Goal: Task Accomplishment & Management: Manage account settings

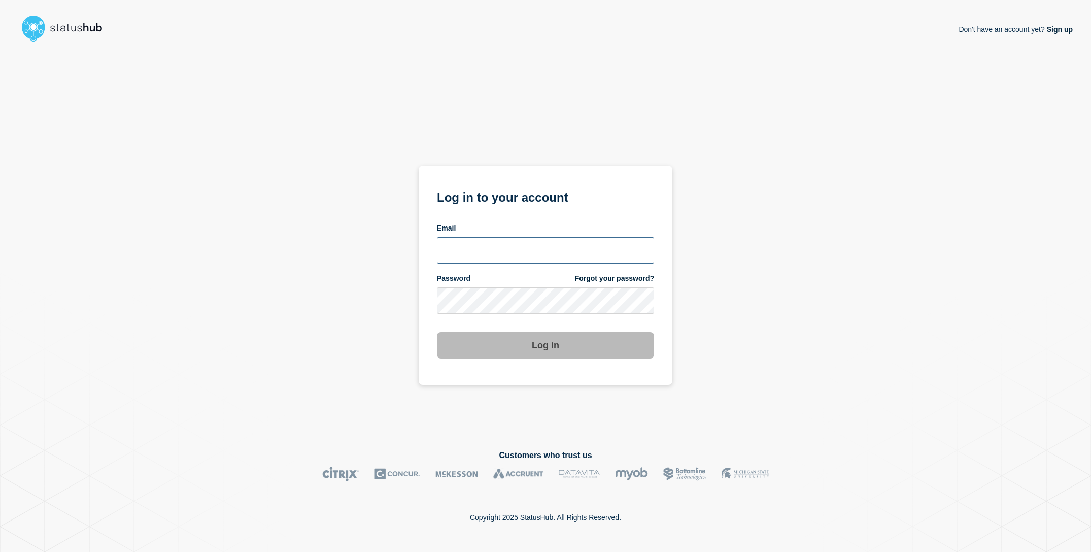
type input "[EMAIL_ADDRESS][DOMAIN_NAME]"
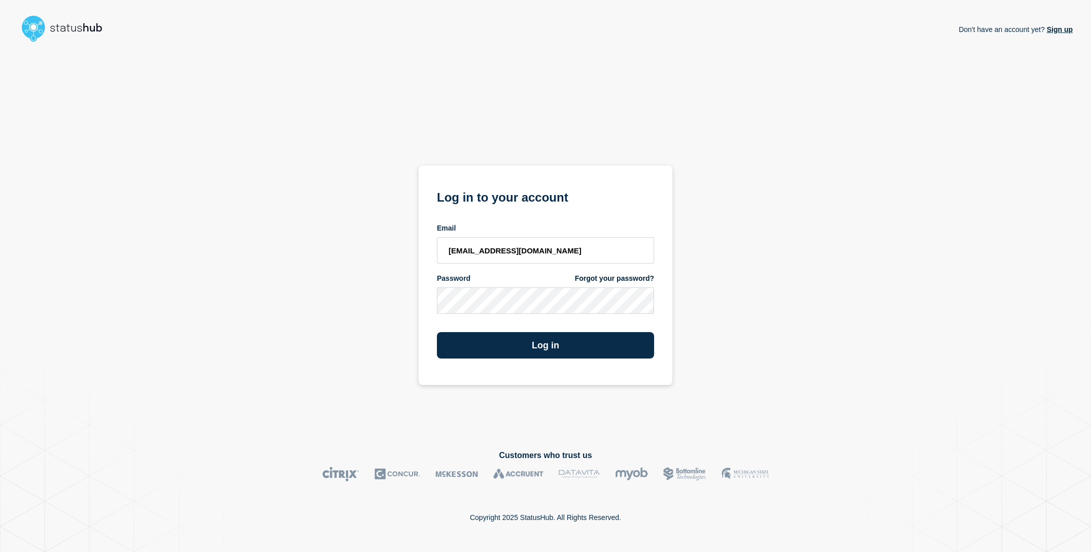
drag, startPoint x: 281, startPoint y: 284, endPoint x: 287, endPoint y: 285, distance: 5.6
click at [287, 285] on div "Don't have an account yet? Sign up Log in to your account Email sderksen@ksu.ed…" at bounding box center [545, 239] width 1054 height 387
click at [542, 355] on button "Log in" at bounding box center [545, 345] width 217 height 26
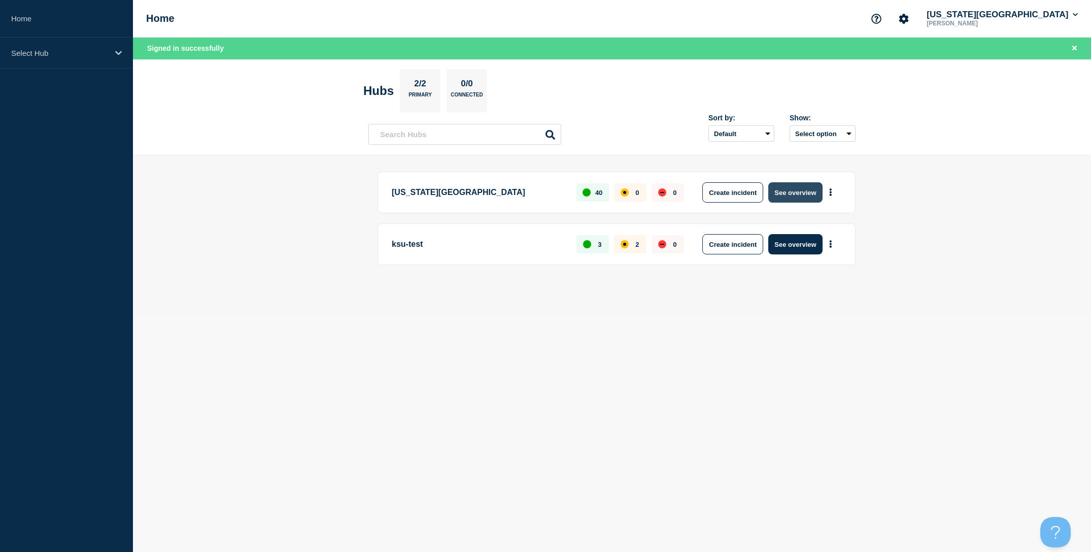
click at [788, 198] on button "See overview" at bounding box center [795, 192] width 54 height 20
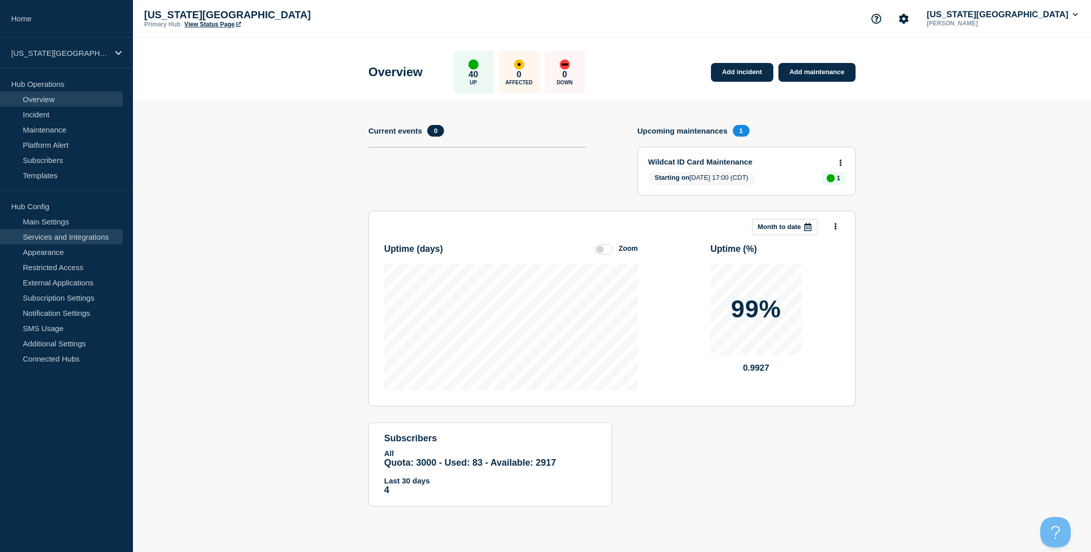
click at [82, 242] on link "Services and Integrations" at bounding box center [61, 236] width 123 height 15
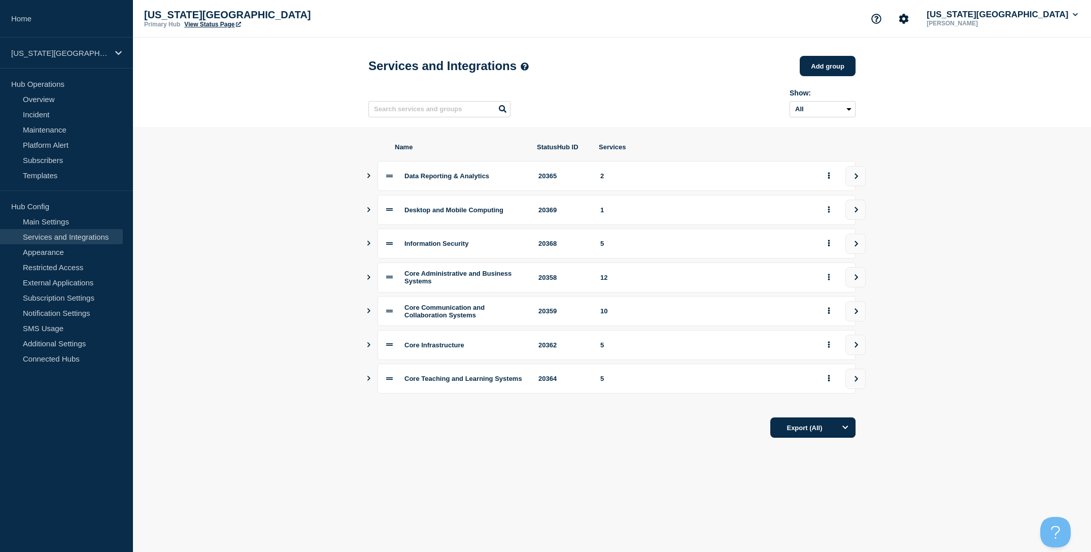
click at [367, 178] on icon "Show services" at bounding box center [368, 175] width 7 height 5
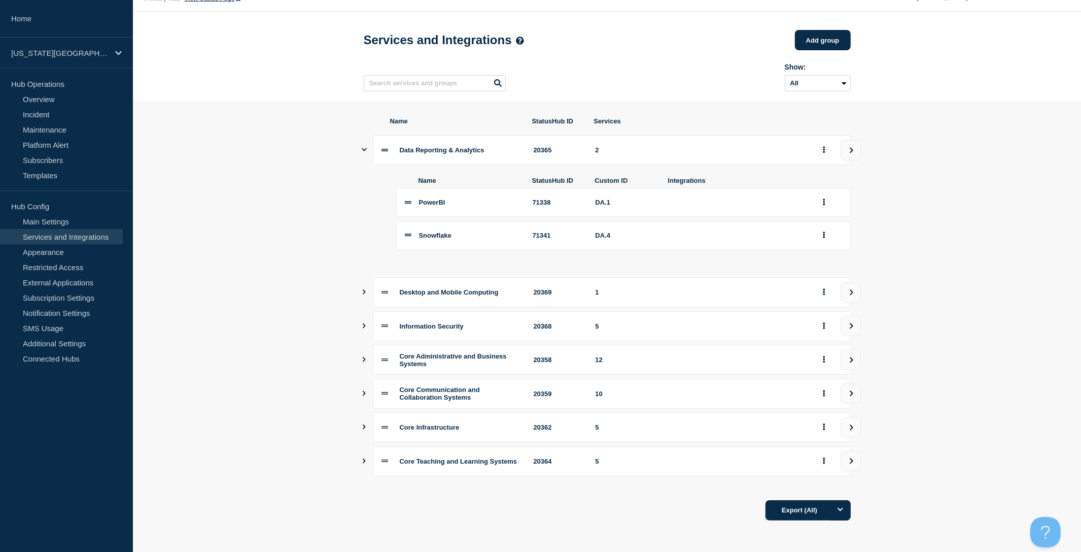
click at [363, 289] on icon "Show services" at bounding box center [364, 291] width 3 height 5
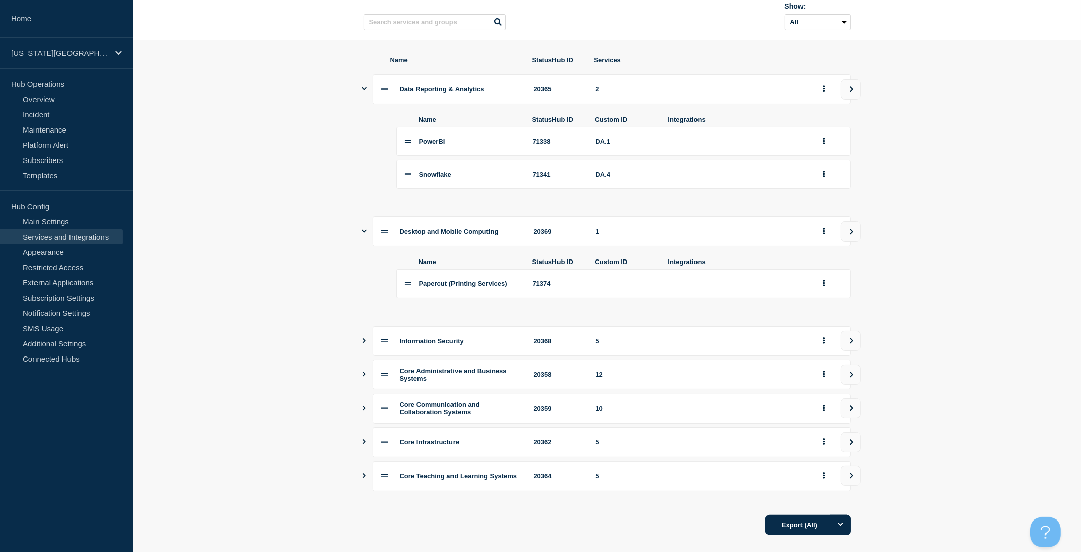
scroll to position [104, 0]
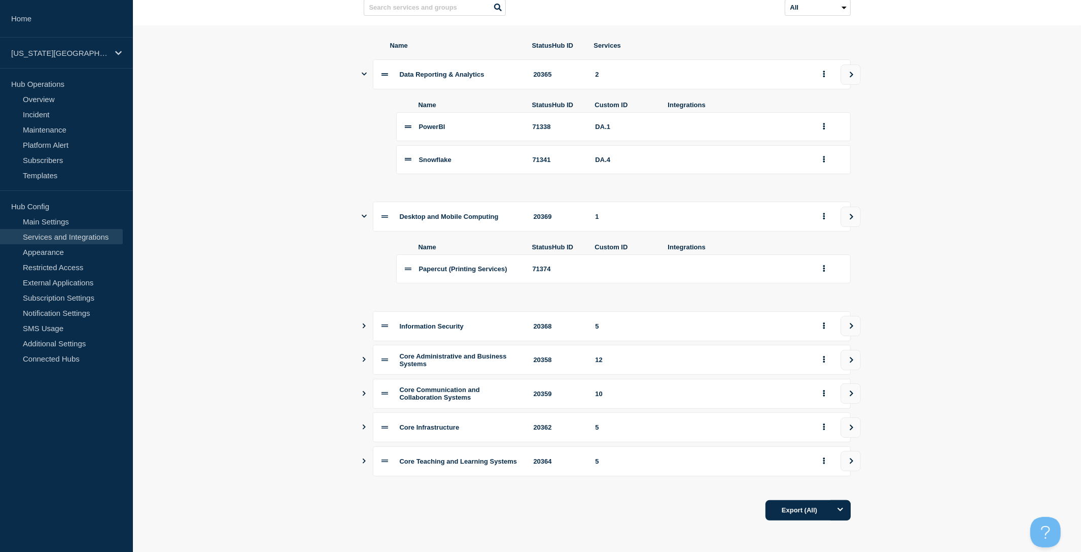
click at [363, 328] on icon "Show services" at bounding box center [364, 325] width 3 height 5
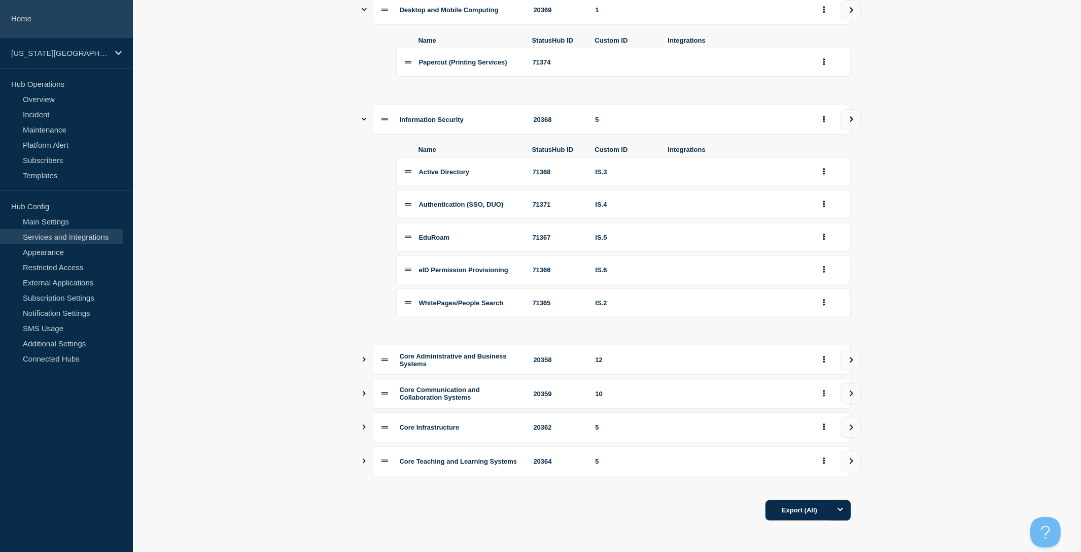
scroll to position [330, 0]
click at [361, 357] on icon "Show services" at bounding box center [364, 359] width 7 height 5
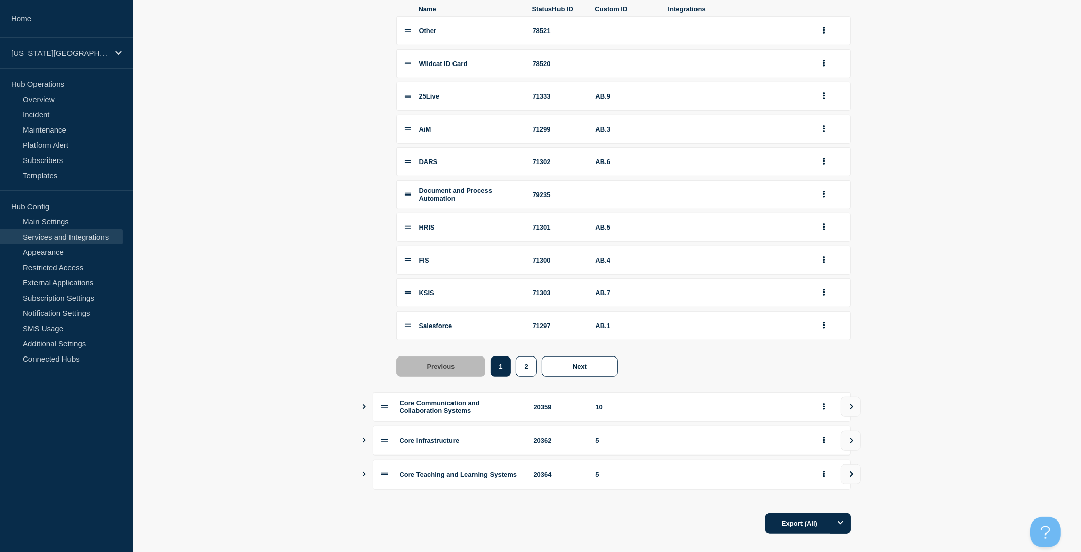
scroll to position [692, 0]
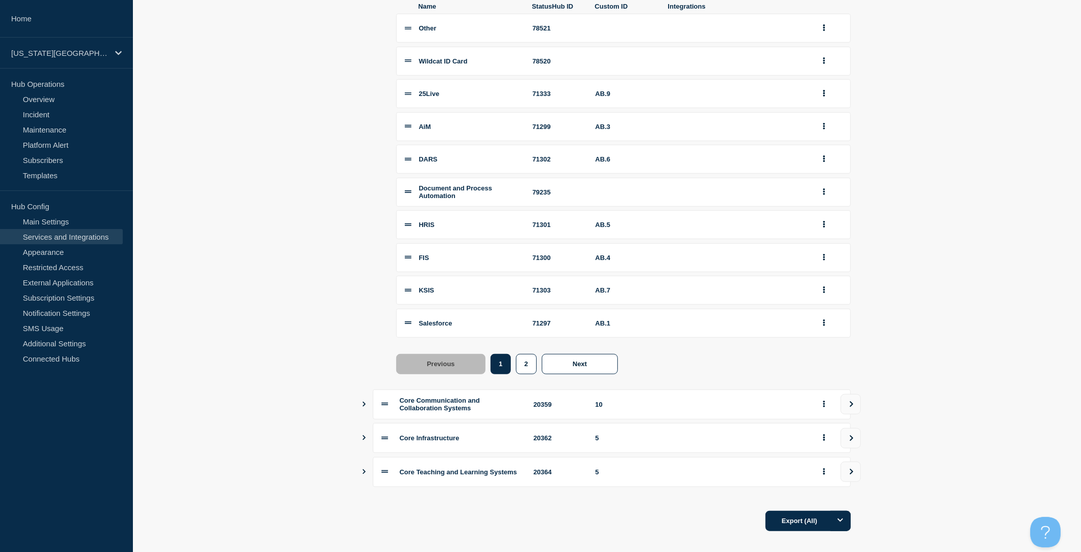
click at [363, 406] on icon "Show services" at bounding box center [364, 403] width 7 height 5
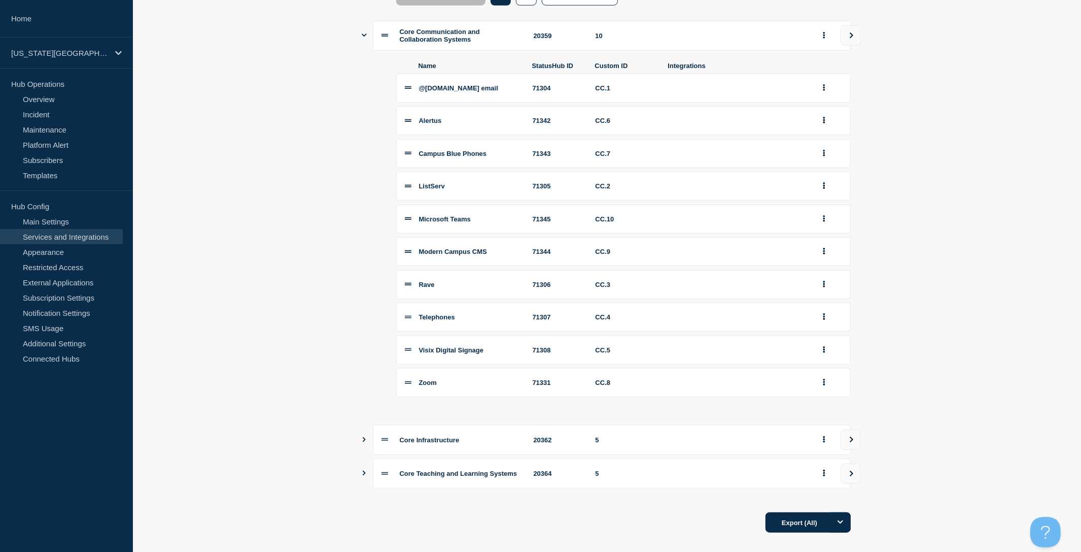
scroll to position [1061, 0]
click at [364, 454] on button "Show services" at bounding box center [364, 439] width 5 height 30
click at [362, 441] on icon "Show services" at bounding box center [364, 438] width 5 height 7
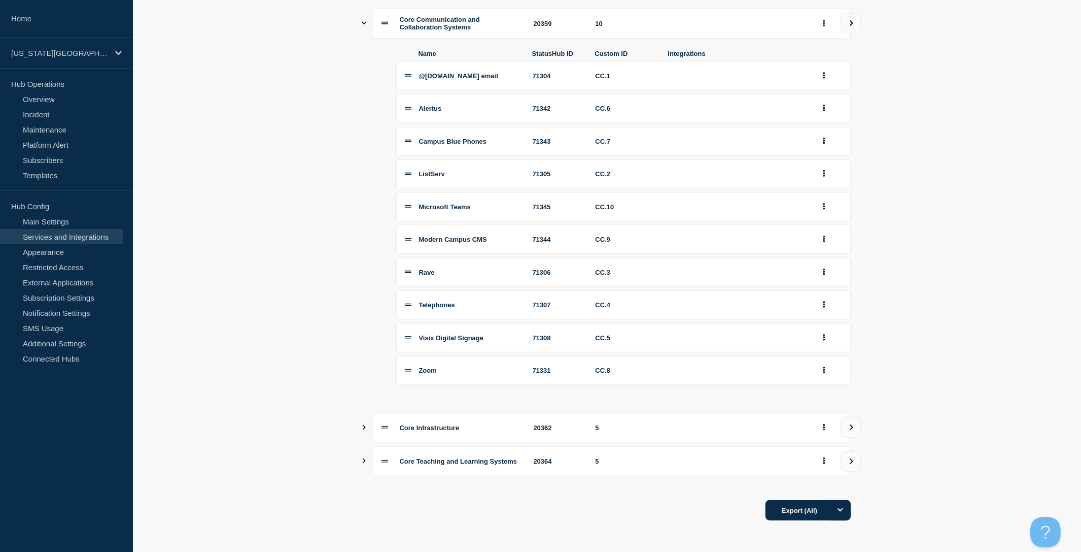
click at [363, 430] on icon "Show services" at bounding box center [364, 427] width 3 height 5
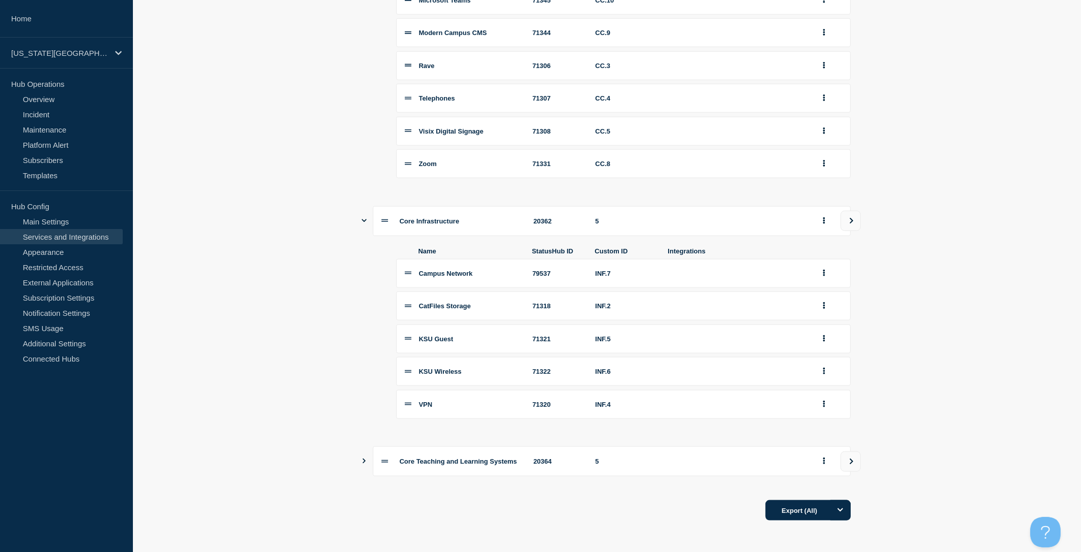
scroll to position [1337, 0]
click at [363, 462] on icon "Show services" at bounding box center [364, 460] width 3 height 5
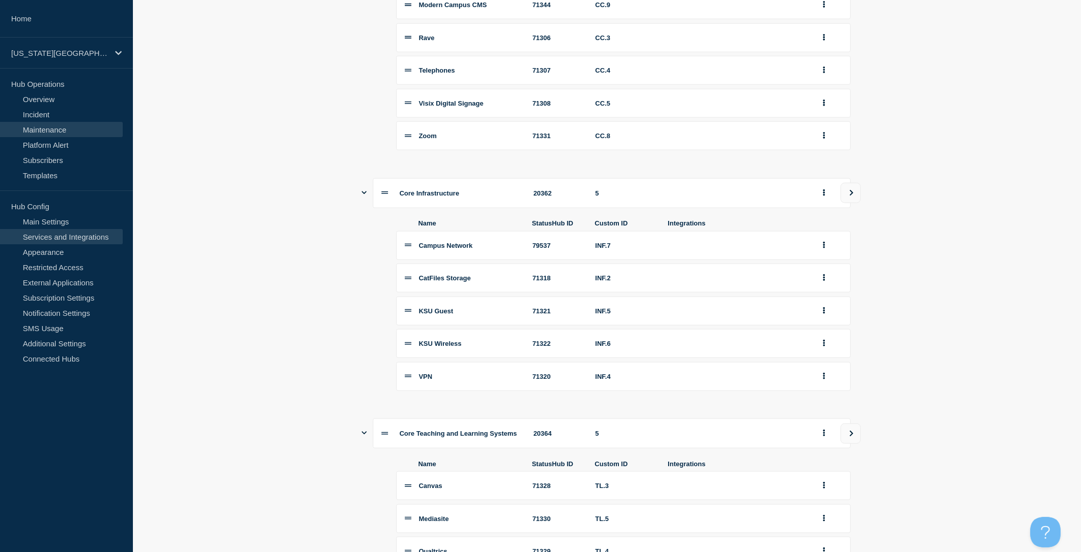
scroll to position [1073, 0]
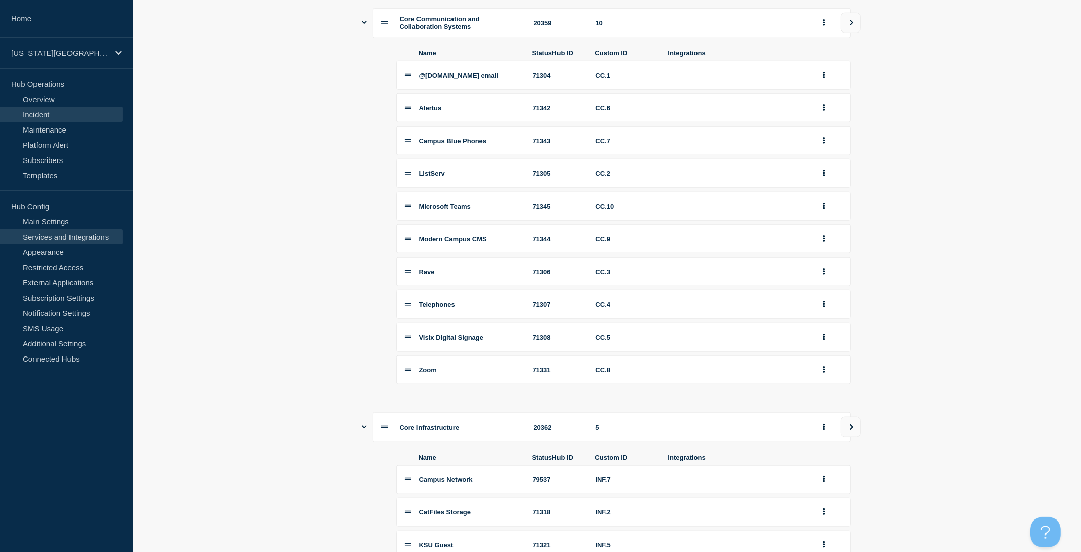
click at [75, 111] on link "Incident" at bounding box center [61, 114] width 123 height 15
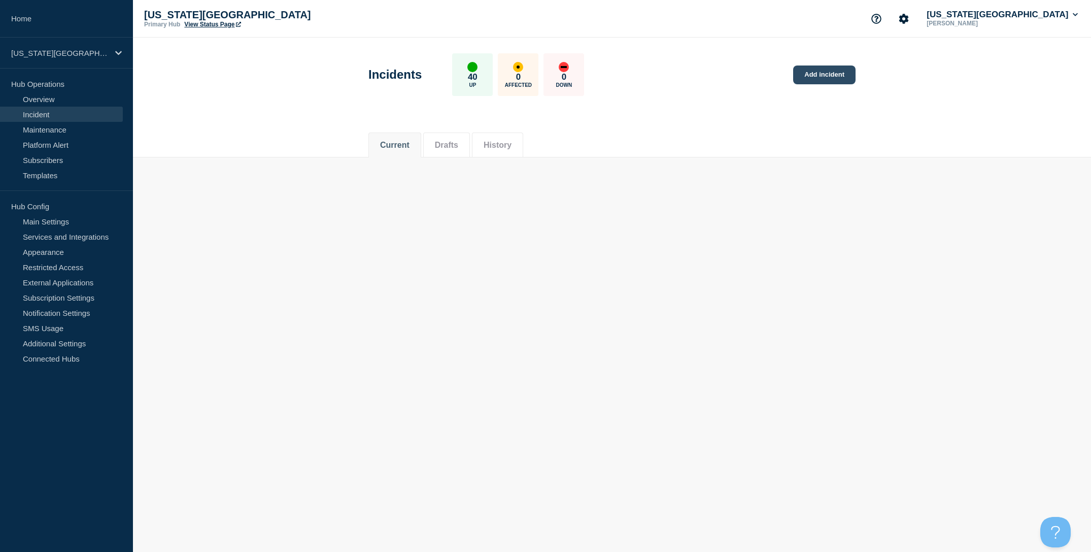
click at [826, 74] on link "Add incident" at bounding box center [824, 74] width 62 height 19
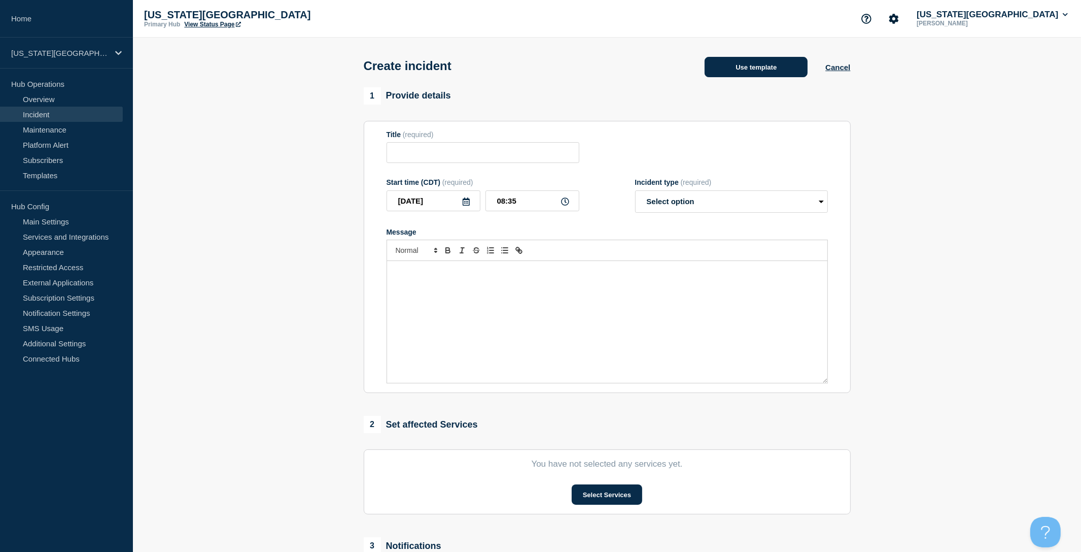
click at [754, 63] on button "Use template" at bounding box center [756, 67] width 103 height 20
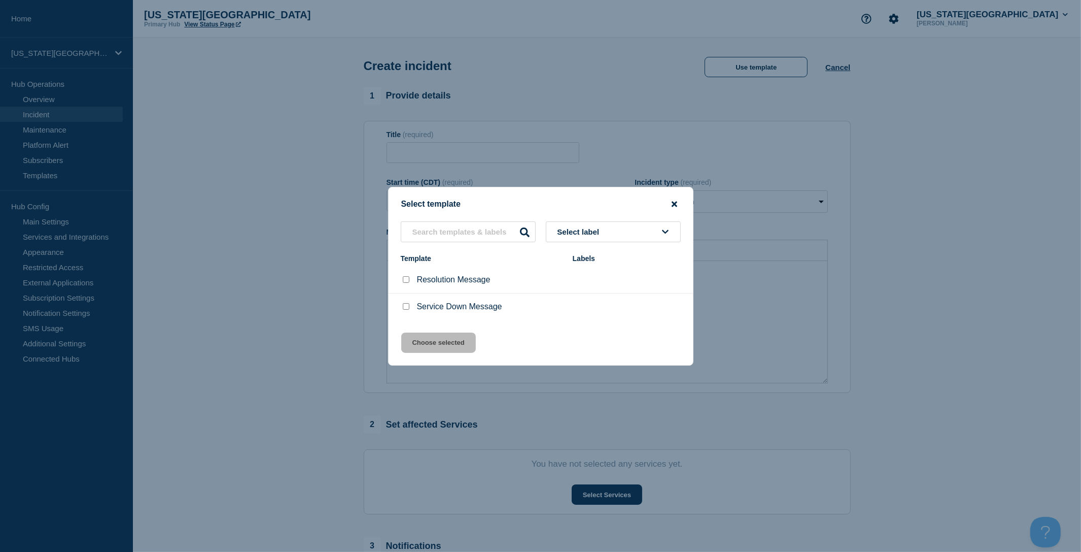
click at [677, 200] on icon "close button" at bounding box center [675, 204] width 6 height 8
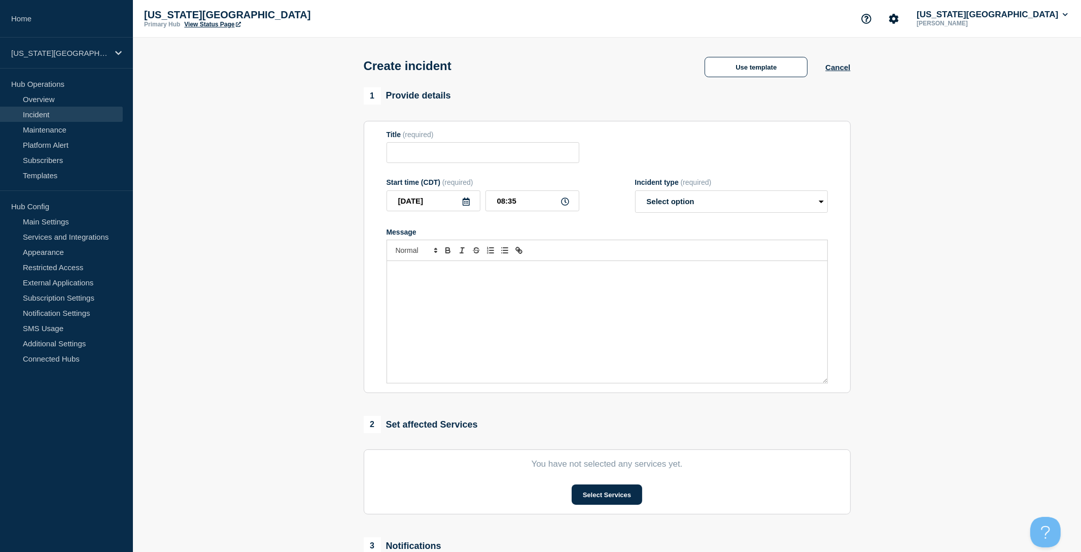
click at [487, 304] on div "Message" at bounding box center [607, 322] width 440 height 122
click at [740, 70] on button "Use template" at bounding box center [756, 67] width 103 height 20
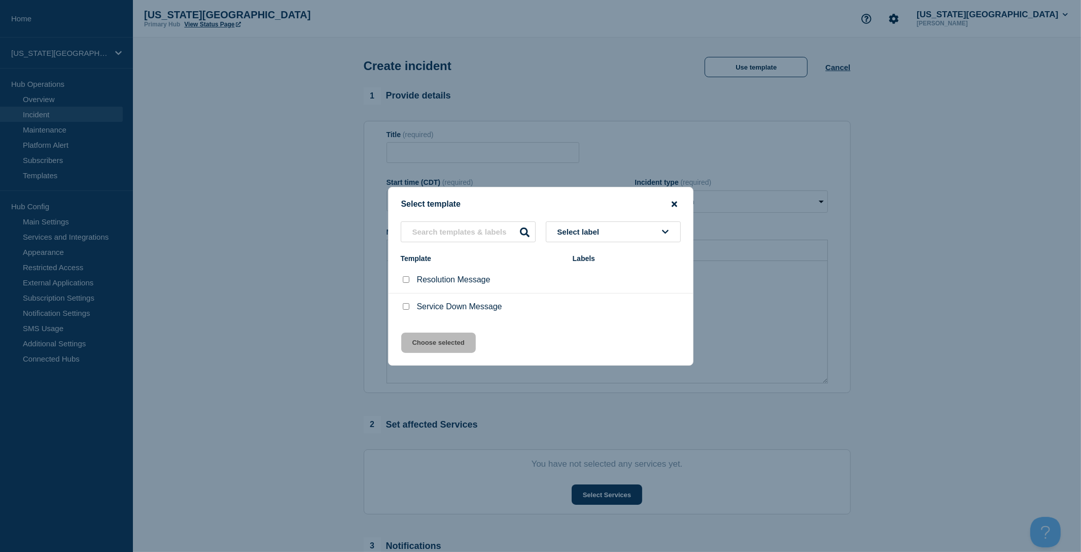
click at [673, 200] on icon "close button" at bounding box center [675, 204] width 6 height 8
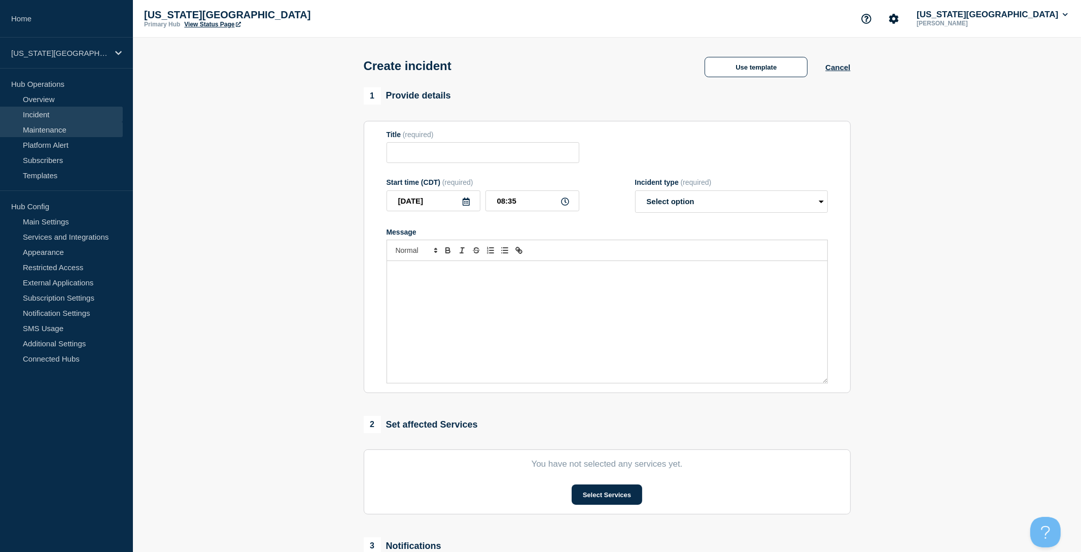
click at [81, 129] on link "Maintenance" at bounding box center [61, 129] width 123 height 15
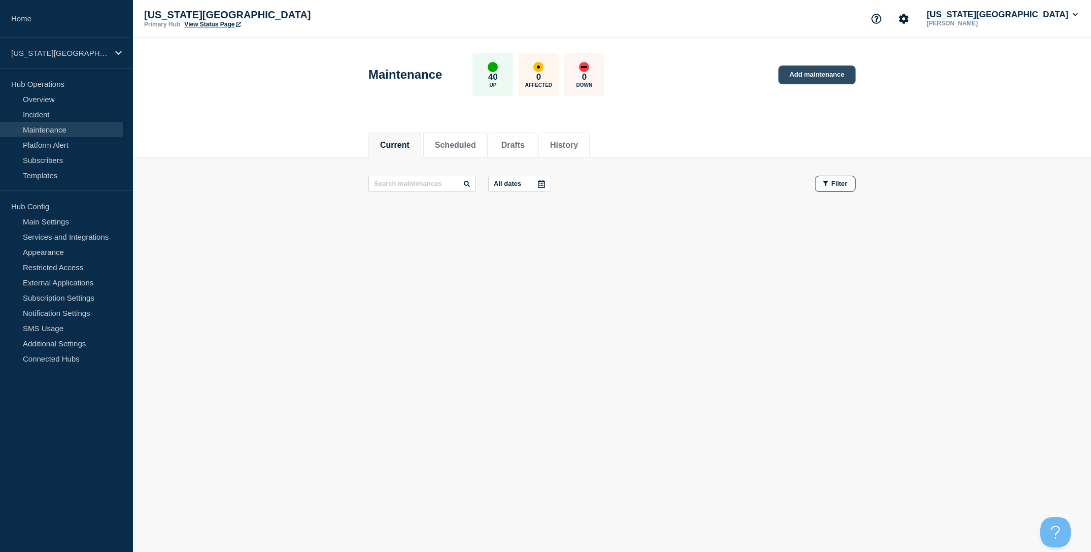
click at [825, 68] on link "Add maintenance" at bounding box center [816, 74] width 77 height 19
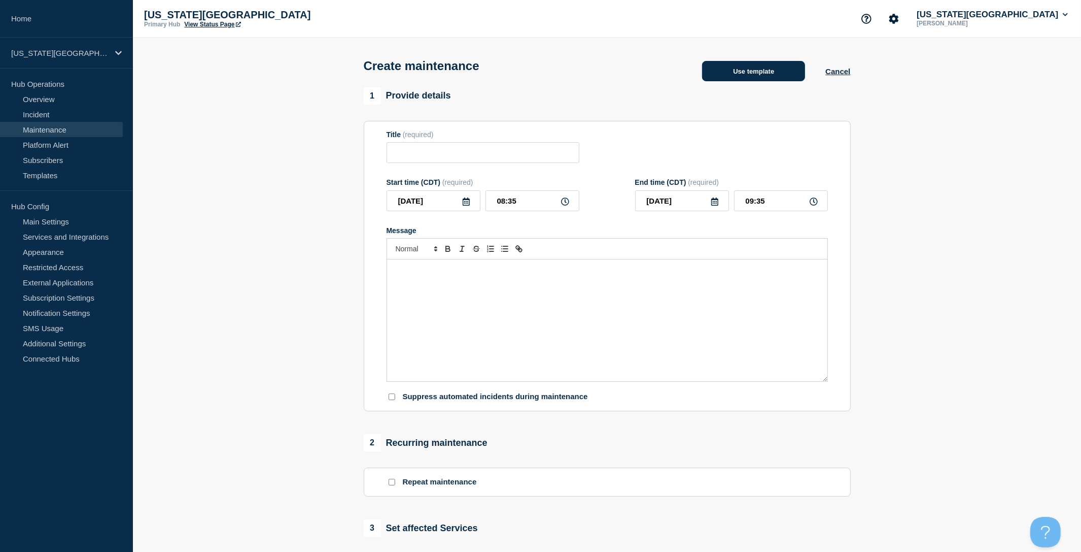
click at [745, 66] on button "Use template" at bounding box center [753, 71] width 103 height 20
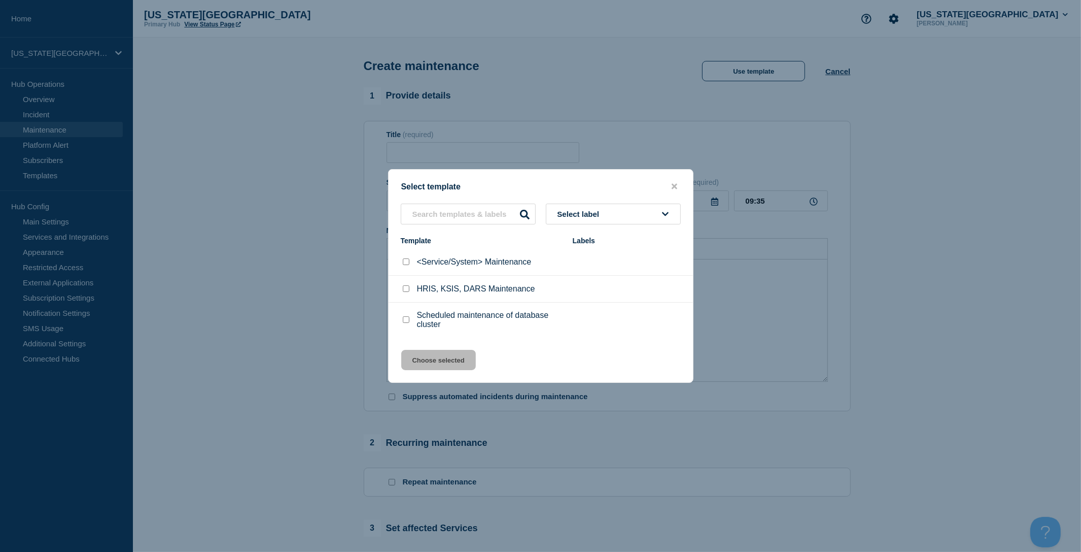
click at [404, 260] on input "<Service/System> Maintenance checkbox" at bounding box center [406, 261] width 7 height 7
checkbox input "true"
click at [453, 364] on button "Choose selected" at bounding box center [438, 360] width 75 height 20
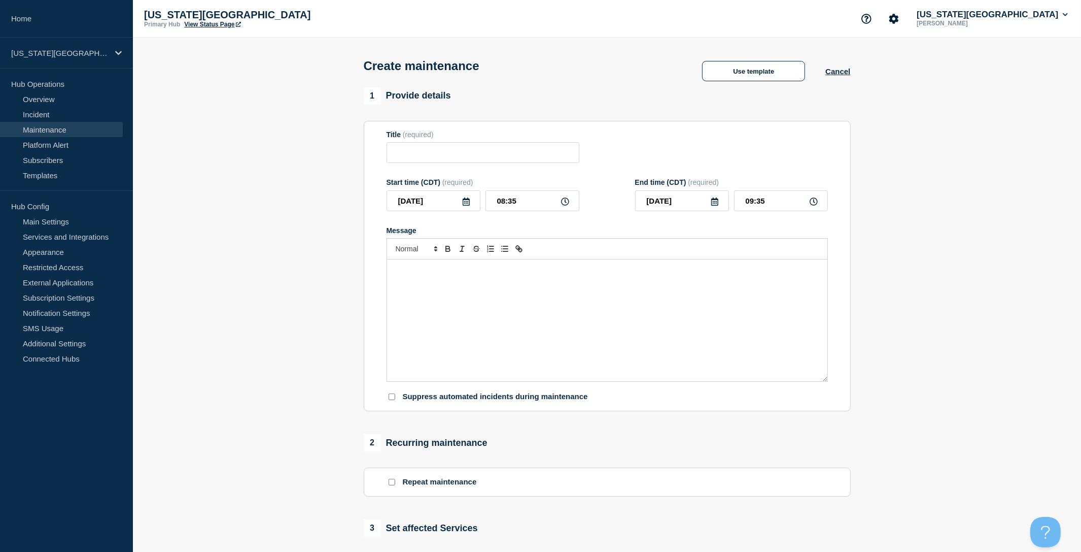
type input "<Service/System> Maintenance"
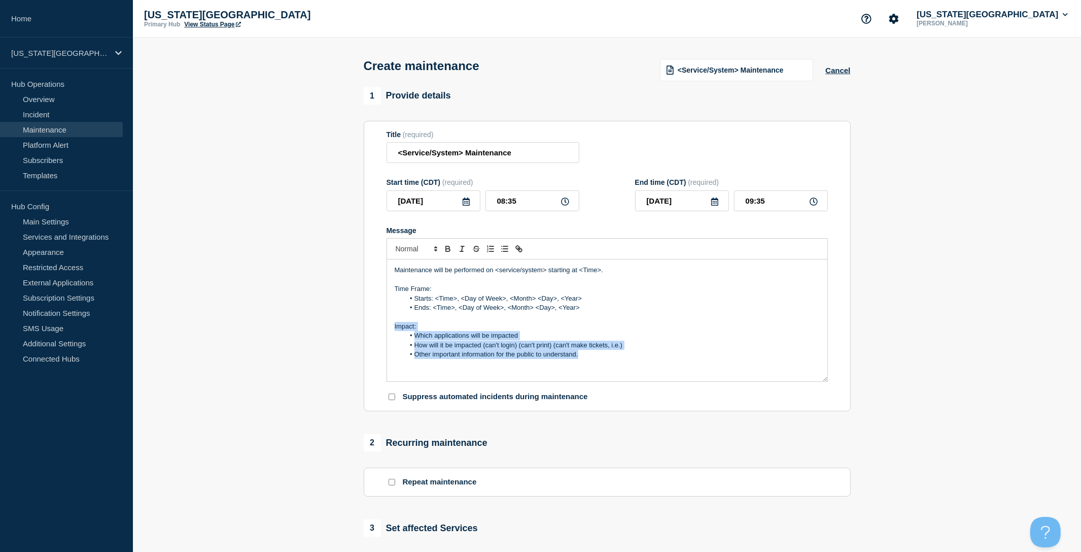
drag, startPoint x: 586, startPoint y: 365, endPoint x: 378, endPoint y: 337, distance: 210.0
click at [378, 337] on section "Title (required) <Service/System> Maintenance Start time (CDT) (required) [DATE…" at bounding box center [607, 266] width 487 height 291
copy div "Impact: Which applications will be impacted How will it be impacted (can't logi…"
click at [58, 138] on link "Platform Alert" at bounding box center [61, 144] width 123 height 15
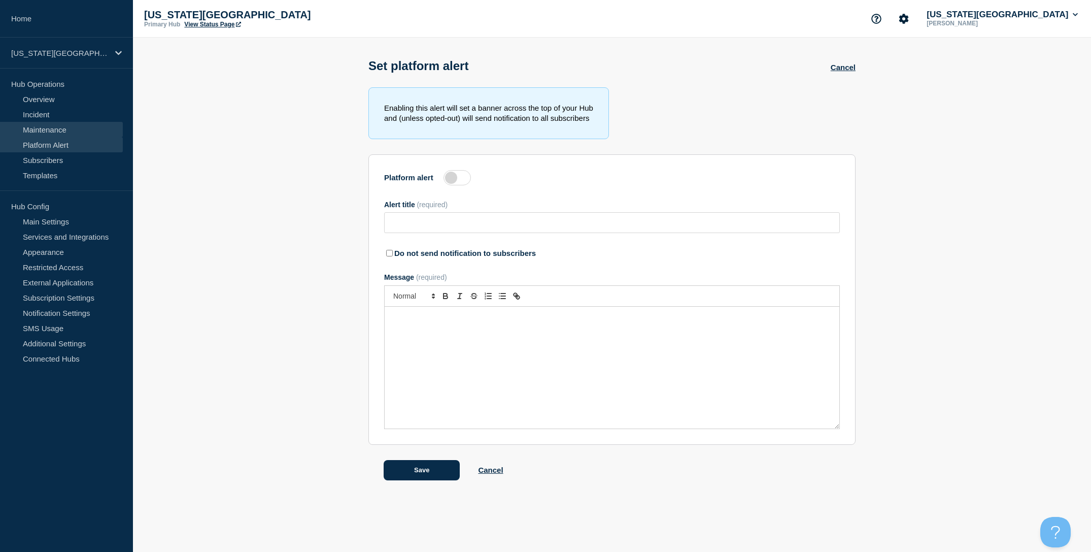
type input "Response to the IT Security Event"
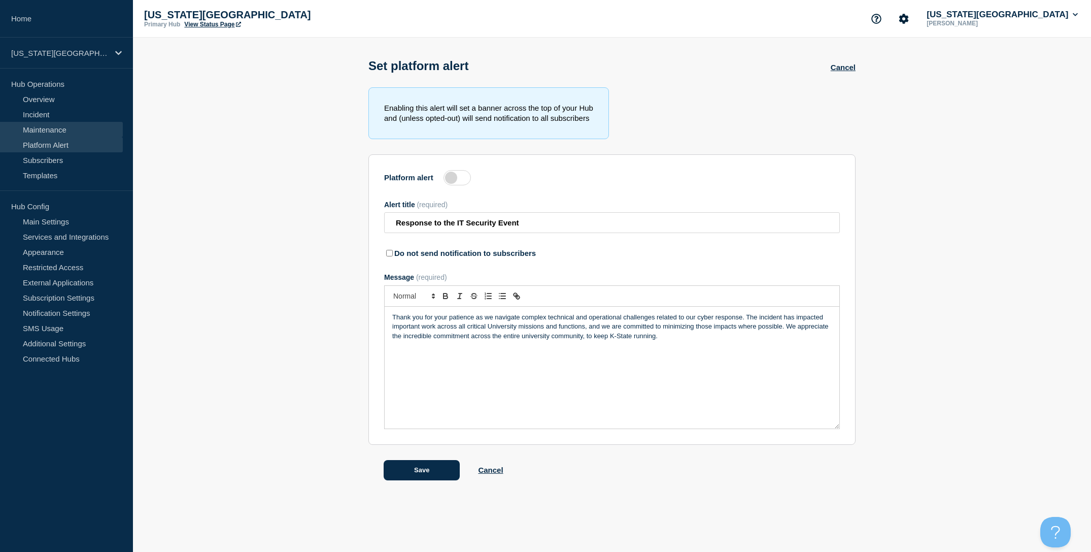
click at [59, 132] on link "Maintenance" at bounding box center [61, 129] width 123 height 15
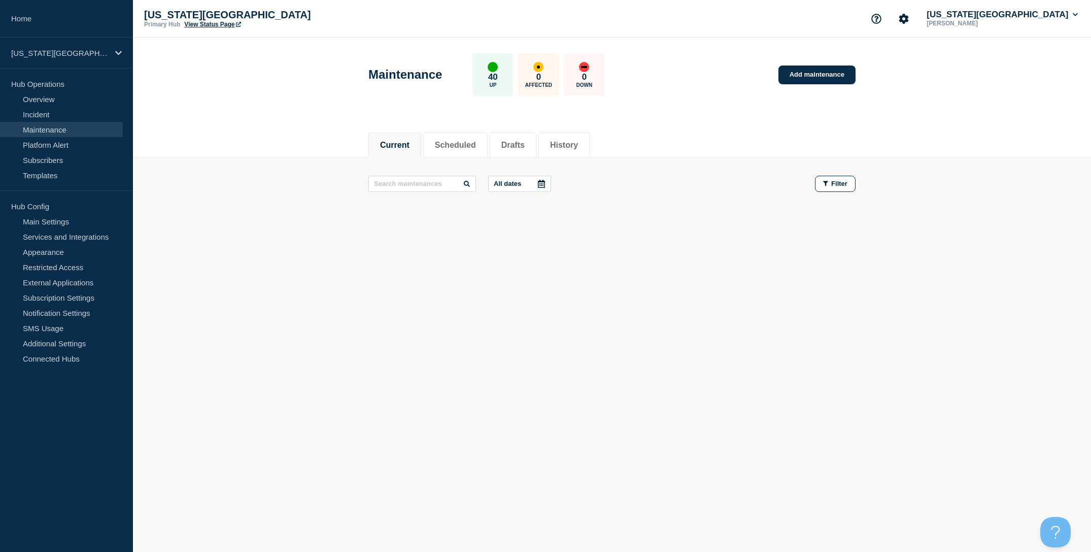
click at [496, 243] on div "Current Scheduled Drafts History Current Scheduled Drafts History All dates Fil…" at bounding box center [612, 208] width 958 height 173
click at [85, 224] on link "Main Settings" at bounding box center [61, 221] width 123 height 15
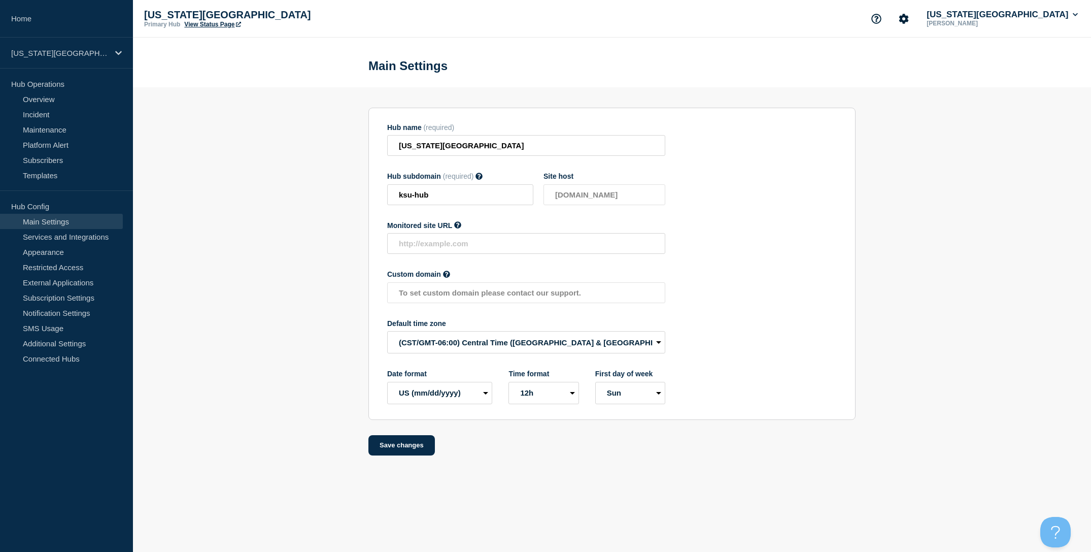
click at [322, 241] on section "Hub name (required) [US_STATE][GEOGRAPHIC_DATA] Hub subdomain (required) Must c…" at bounding box center [612, 271] width 958 height 368
click at [89, 234] on link "Services and Integrations" at bounding box center [61, 236] width 123 height 15
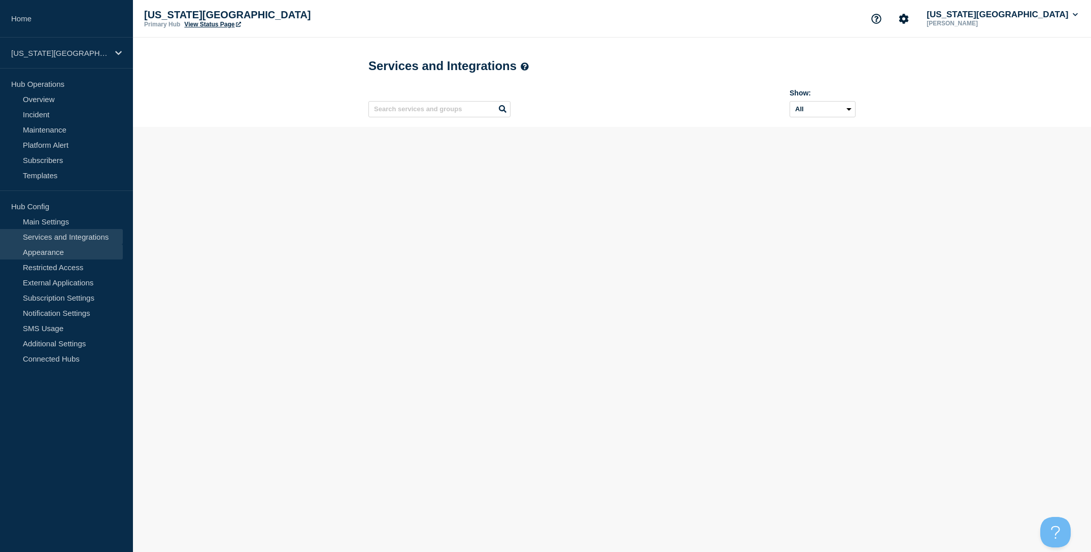
click at [73, 255] on link "Appearance" at bounding box center [61, 251] width 123 height 15
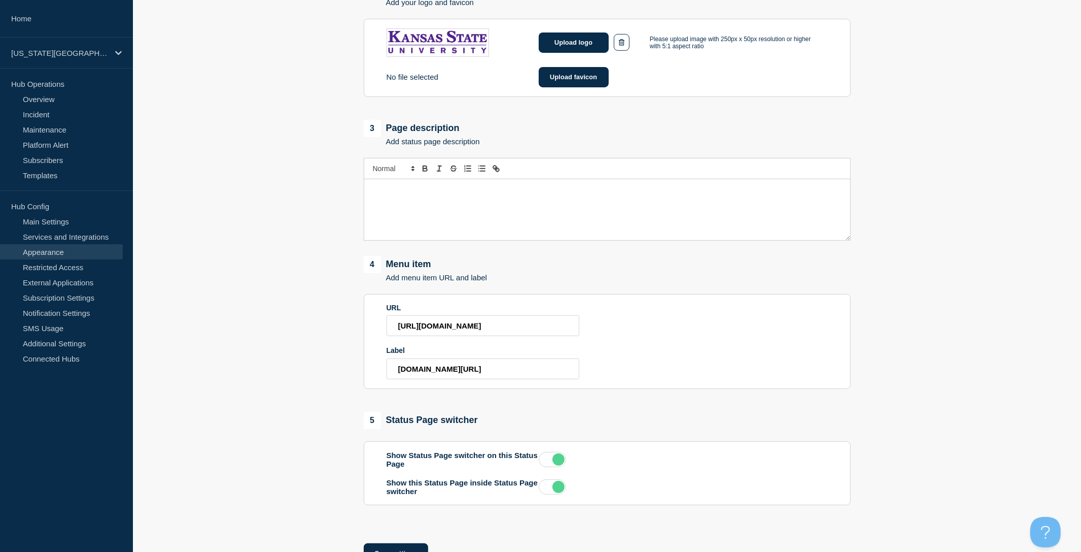
scroll to position [464, 0]
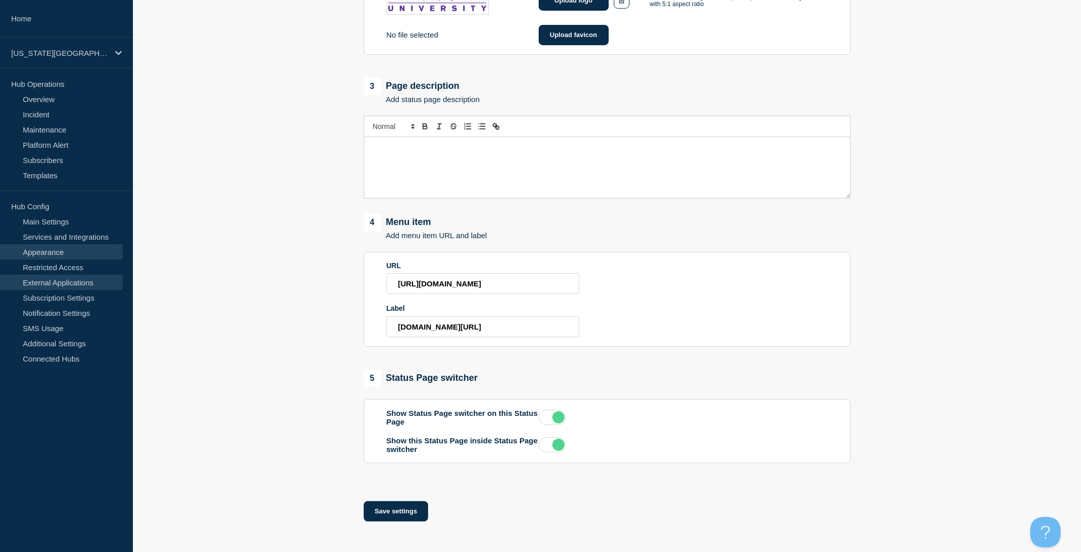
click at [78, 282] on link "External Applications" at bounding box center [61, 282] width 123 height 15
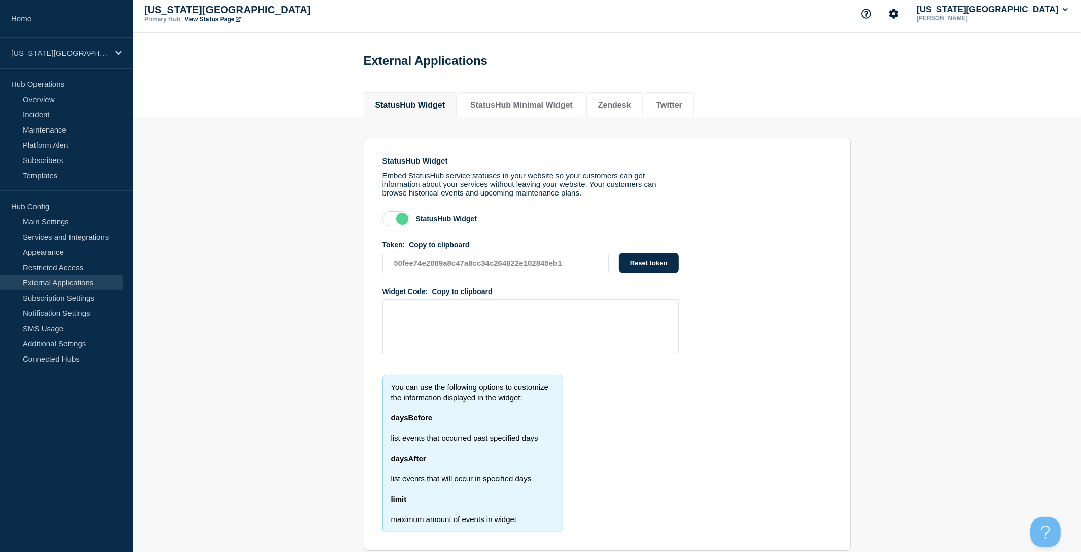
scroll to position [54, 0]
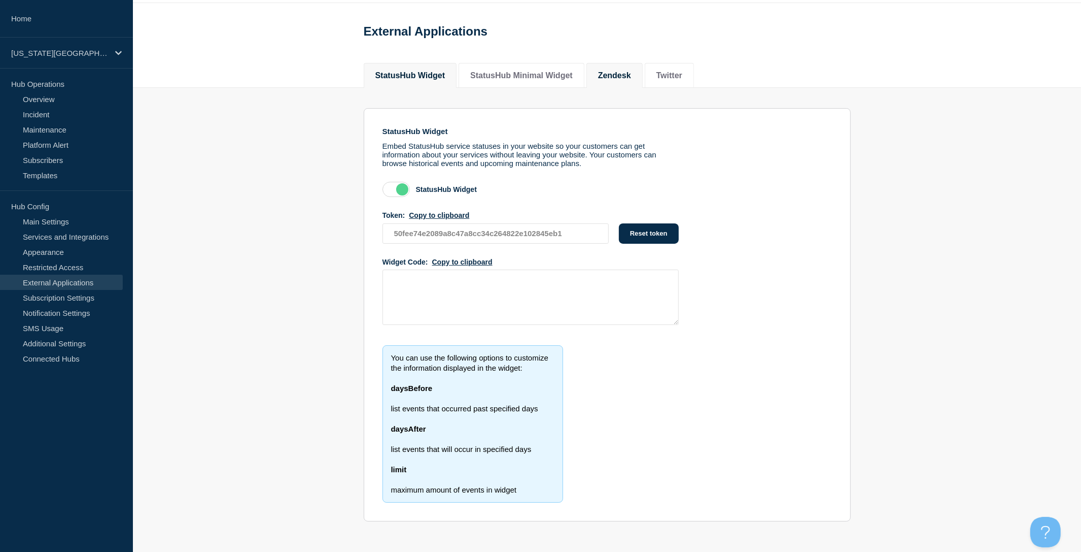
click at [616, 63] on li "Zendesk" at bounding box center [615, 75] width 56 height 25
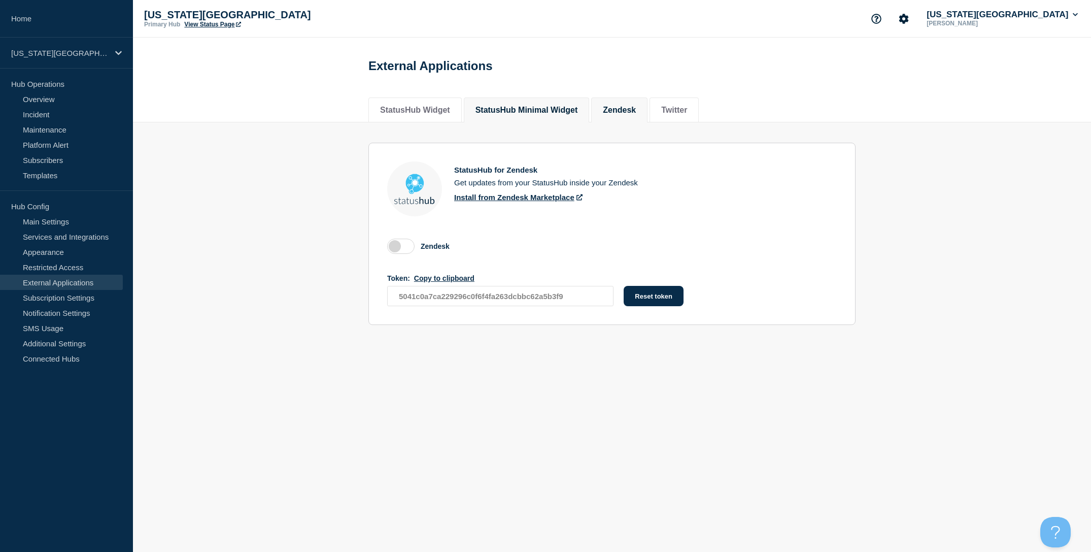
click at [530, 113] on button "StatusHub Minimal Widget" at bounding box center [526, 110] width 103 height 9
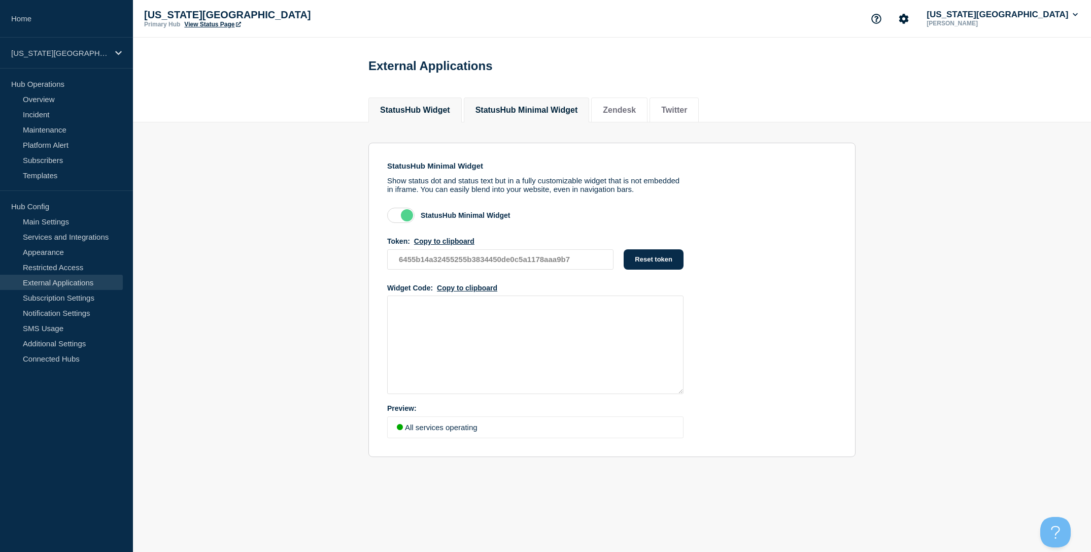
click at [420, 115] on button "StatusHub Widget" at bounding box center [415, 110] width 70 height 9
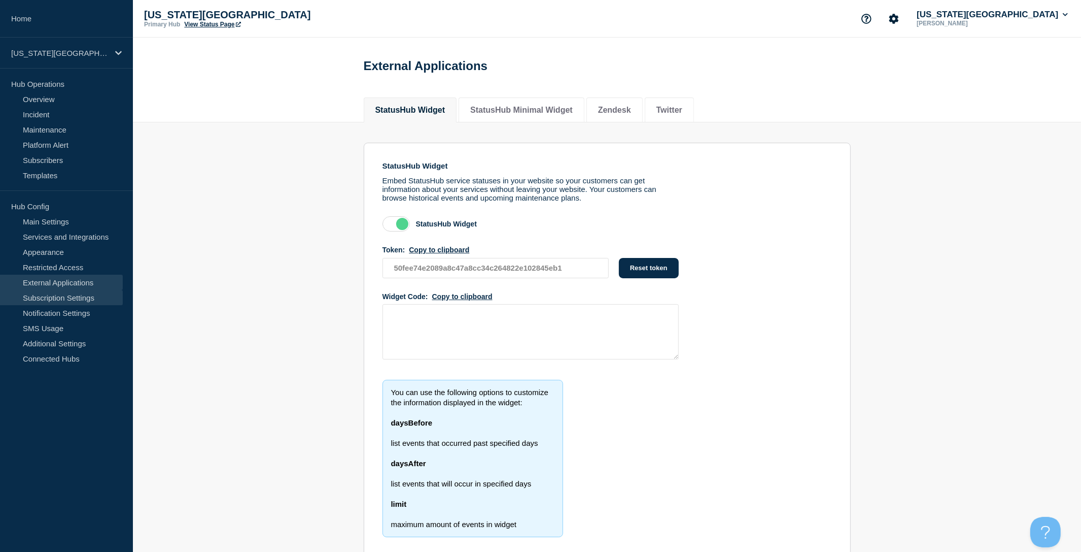
click at [79, 299] on link "Subscription Settings" at bounding box center [61, 297] width 123 height 15
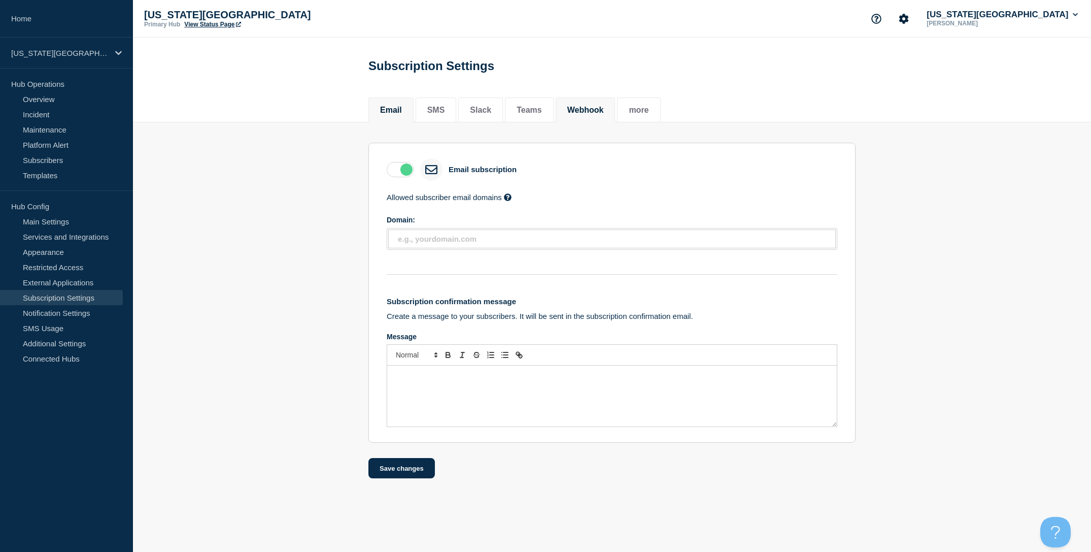
click at [576, 116] on li "Webhook" at bounding box center [586, 109] width 60 height 25
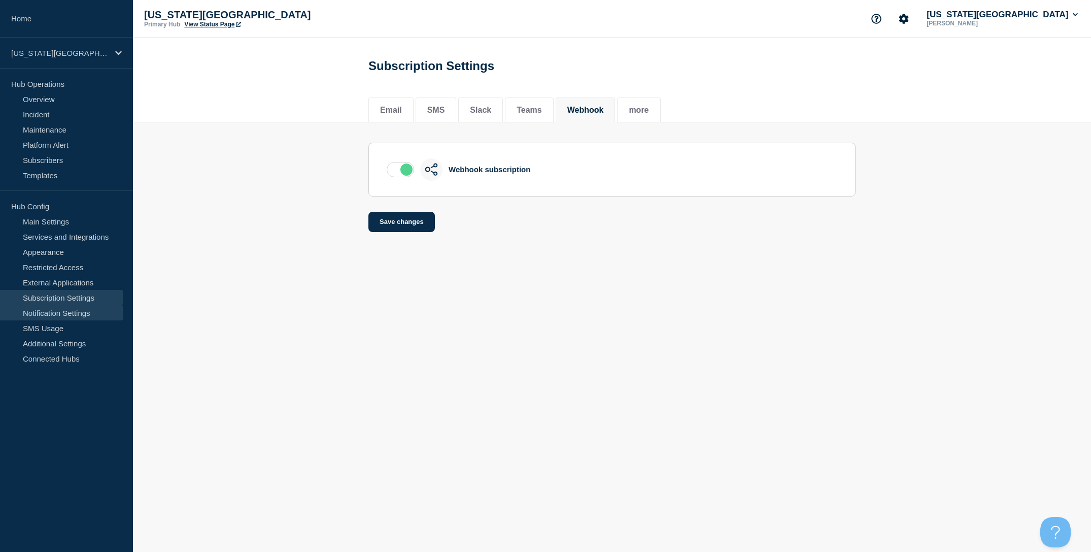
click at [67, 316] on link "Notification Settings" at bounding box center [61, 312] width 123 height 15
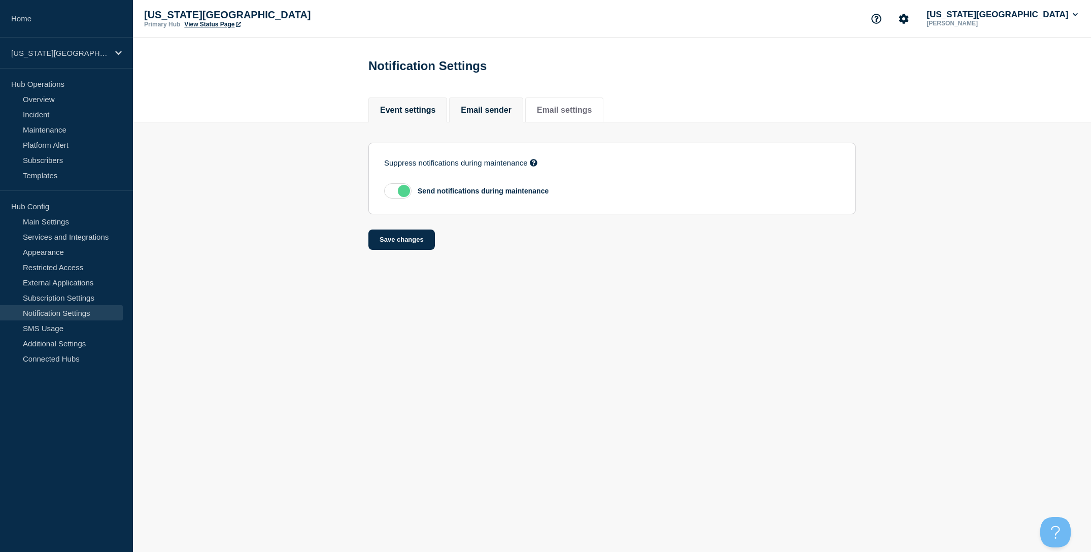
click at [484, 108] on button "Email sender" at bounding box center [486, 110] width 51 height 9
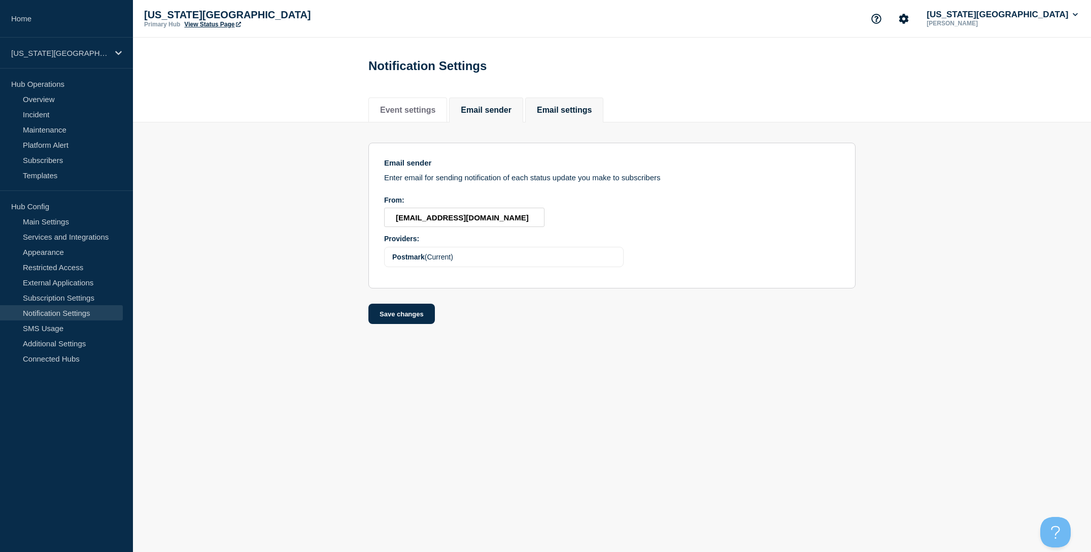
click at [565, 111] on button "Email settings" at bounding box center [564, 110] width 55 height 9
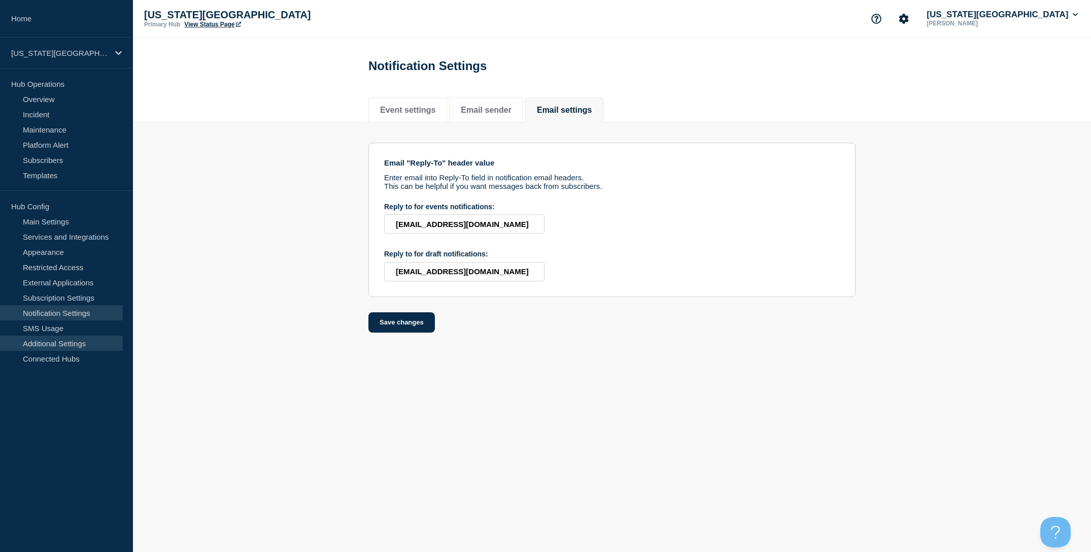
click at [69, 337] on link "Additional Settings" at bounding box center [61, 342] width 123 height 15
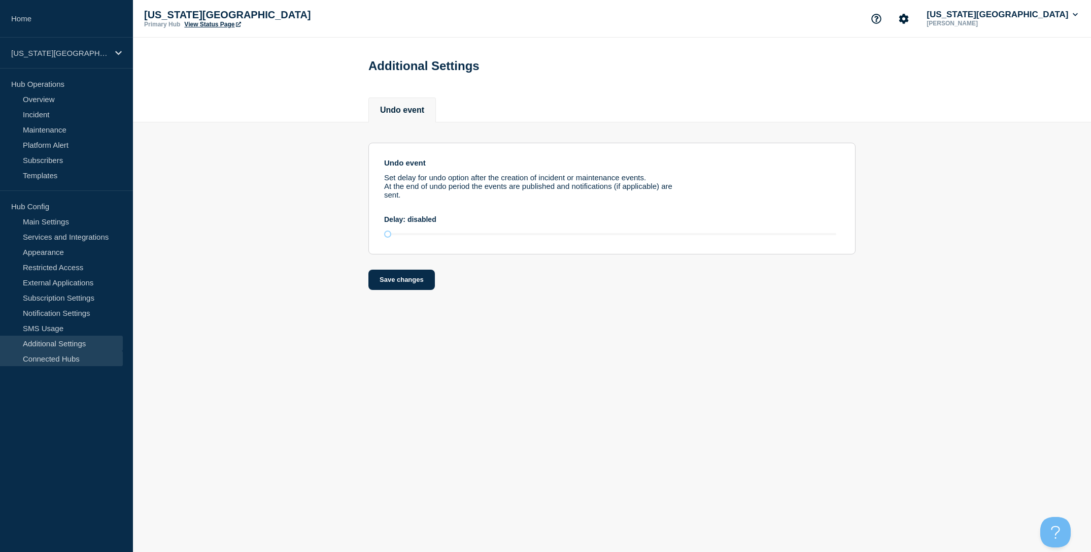
click at [69, 352] on link "Connected Hubs" at bounding box center [61, 358] width 123 height 15
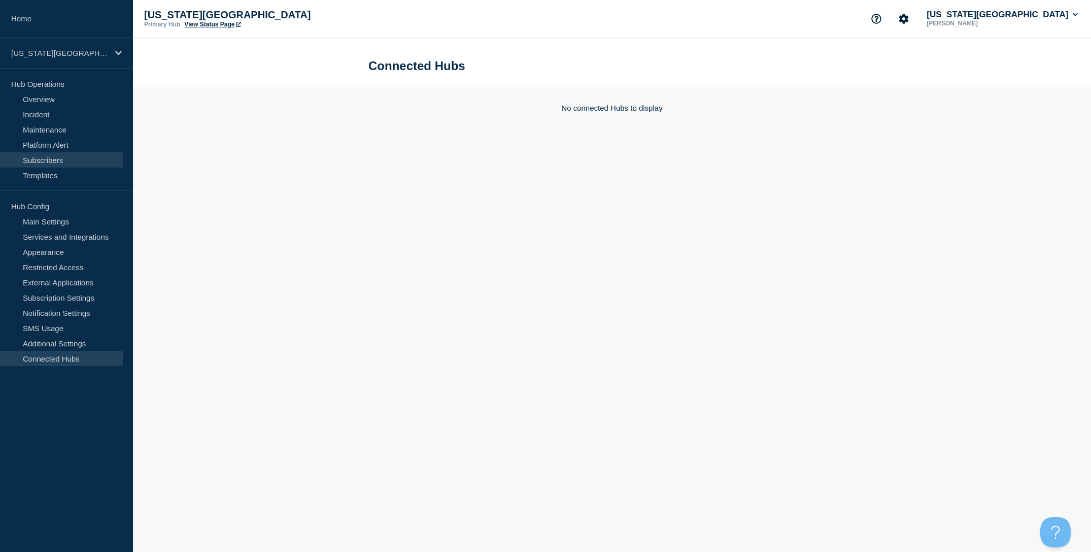
click at [63, 161] on link "Subscribers" at bounding box center [61, 159] width 123 height 15
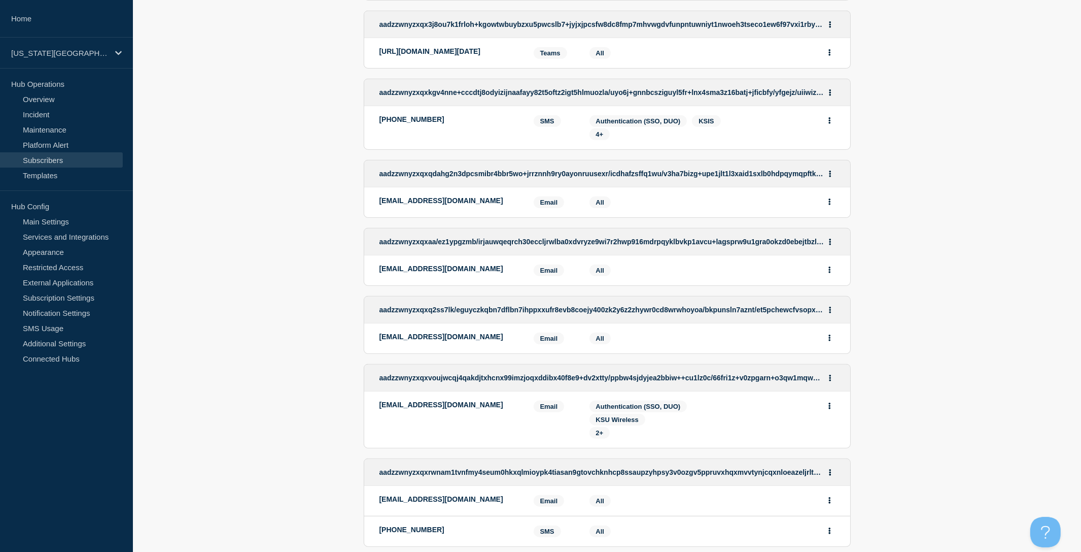
scroll to position [768, 0]
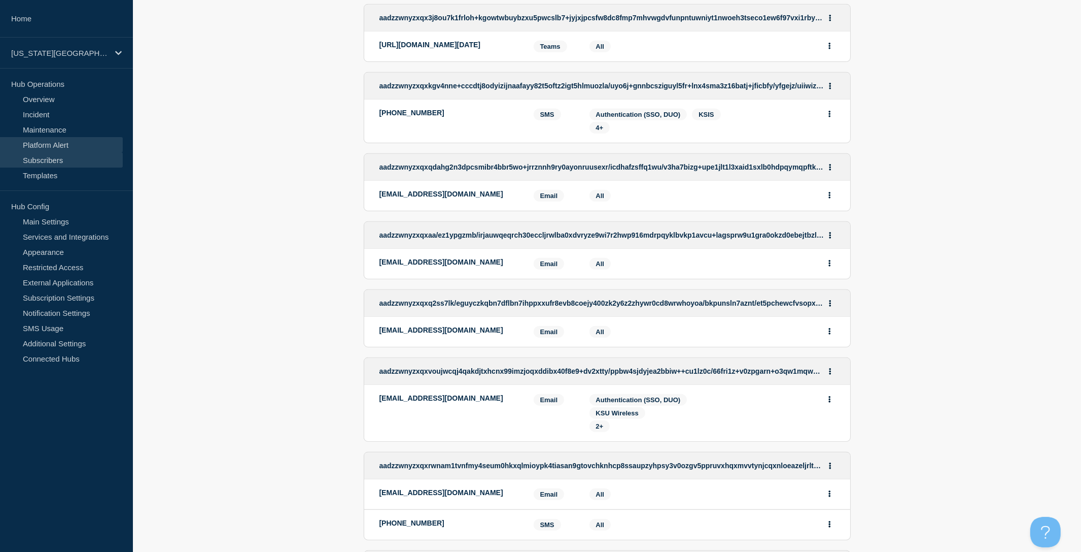
click at [56, 143] on link "Platform Alert" at bounding box center [61, 144] width 123 height 15
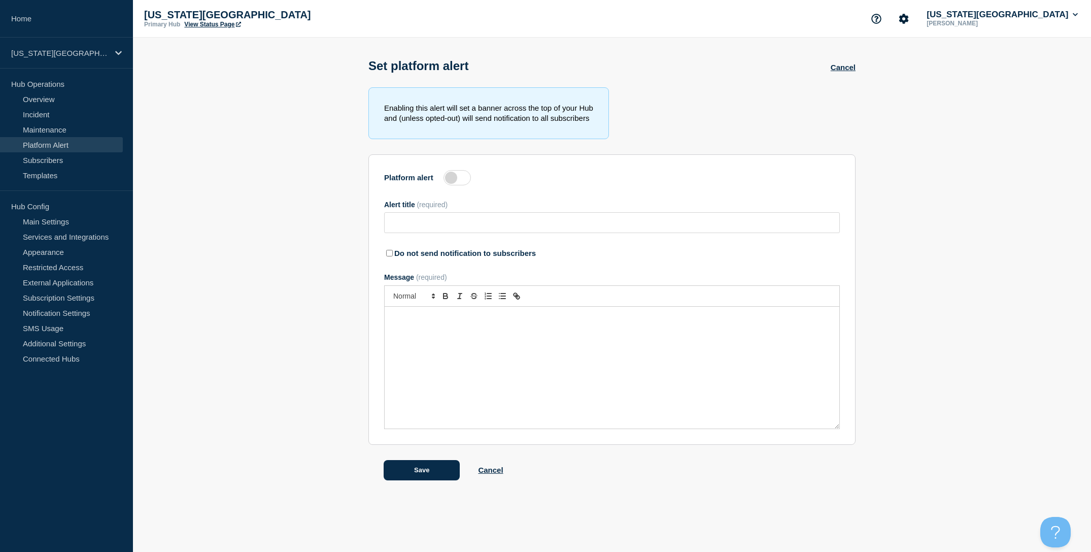
type input "Response to the IT Security Event"
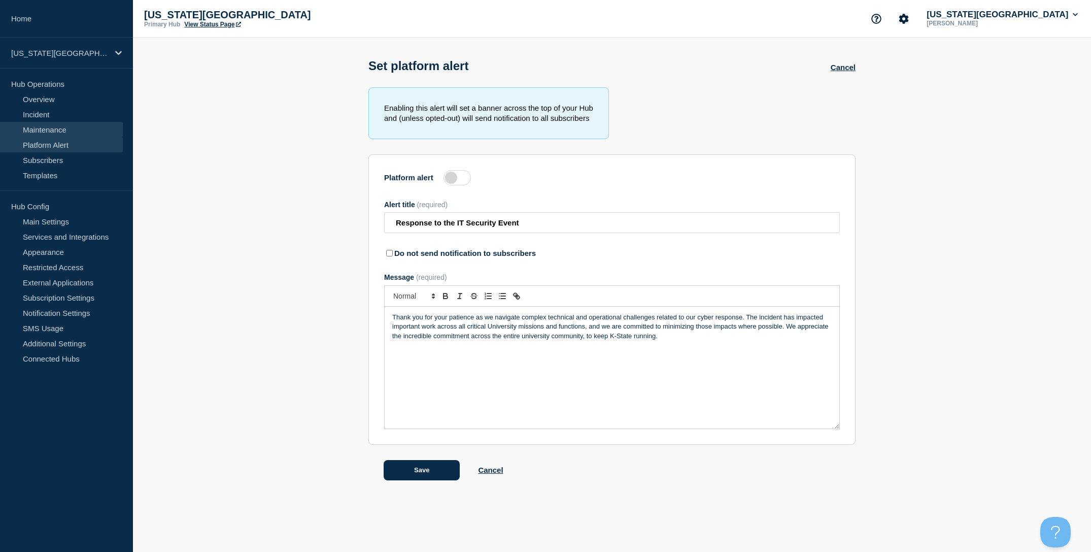
click at [62, 133] on link "Maintenance" at bounding box center [61, 129] width 123 height 15
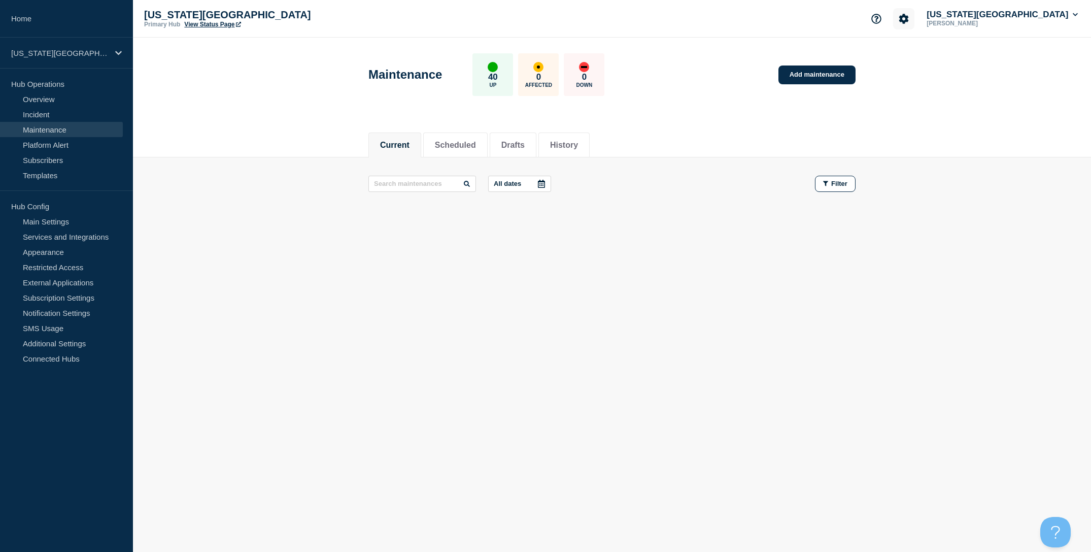
click at [909, 19] on icon "Account settings" at bounding box center [904, 19] width 10 height 10
click at [952, 56] on link "Team Members" at bounding box center [952, 59] width 52 height 9
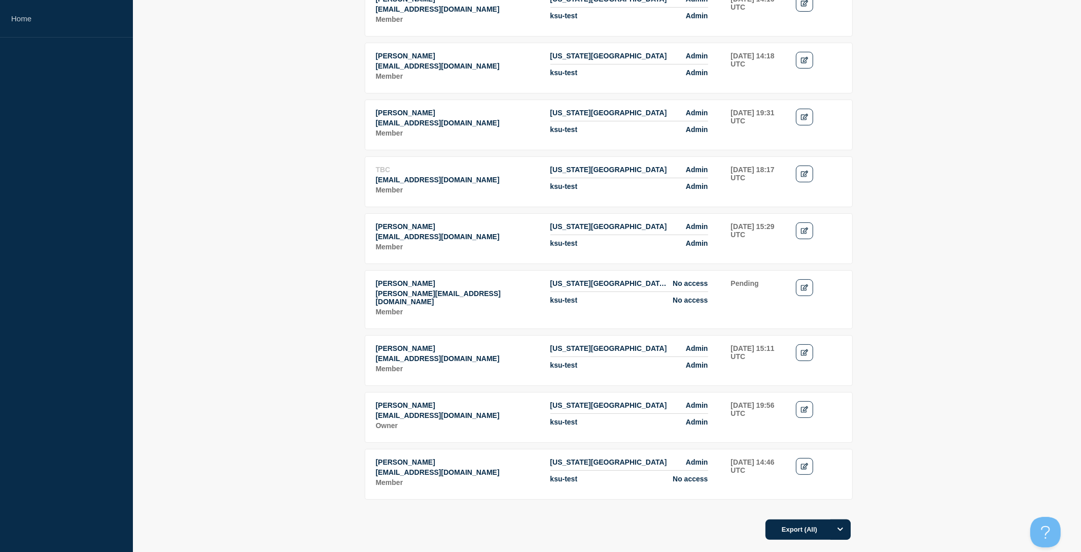
scroll to position [231, 0]
click at [805, 120] on icon "Edit" at bounding box center [805, 116] width 8 height 7
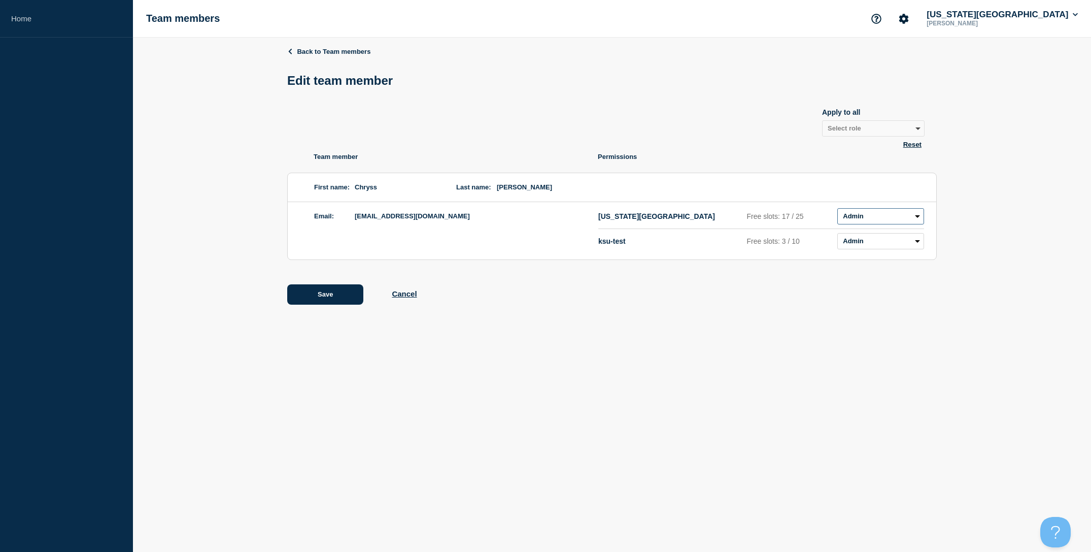
click at [864, 220] on select "Admin Manager Editor No access" at bounding box center [880, 216] width 87 height 16
select select "3"
click at [837, 214] on select "Admin Manager Editor No access" at bounding box center [880, 216] width 87 height 16
click at [871, 249] on select "Admin Manager Editor No access" at bounding box center [880, 241] width 87 height 16
select select "3"
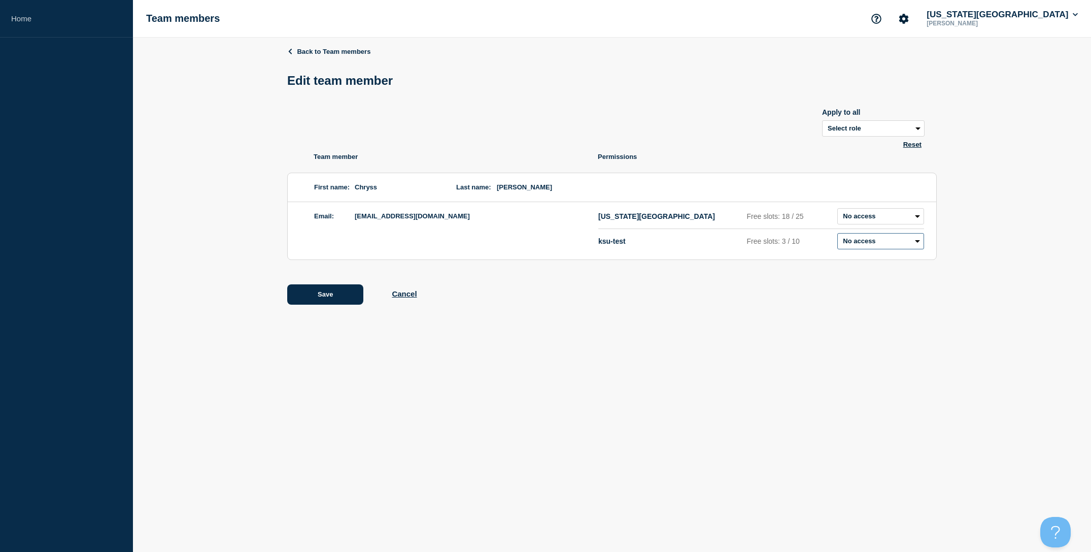
click at [837, 239] on select "Admin Manager Editor No access" at bounding box center [880, 241] width 87 height 16
click at [334, 303] on button "Save" at bounding box center [325, 294] width 76 height 20
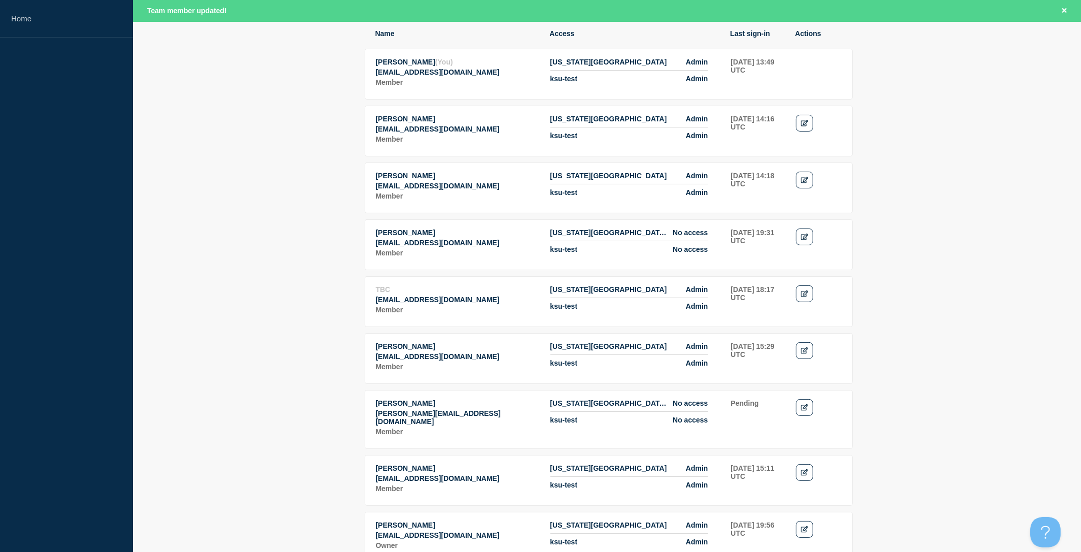
scroll to position [134, 0]
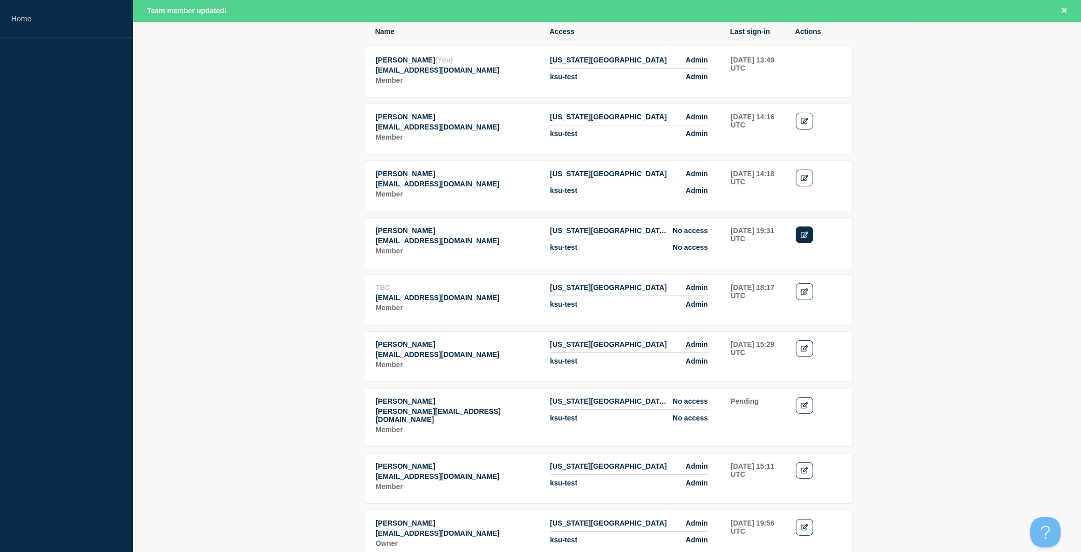
click at [801, 238] on icon "Edit" at bounding box center [805, 234] width 8 height 7
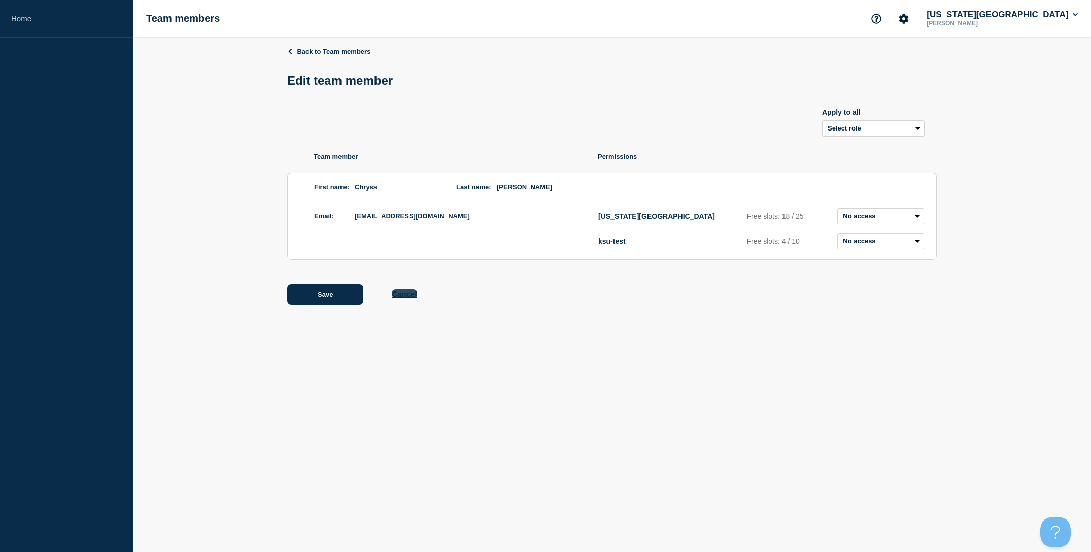
click at [406, 296] on button "Cancel" at bounding box center [404, 293] width 25 height 9
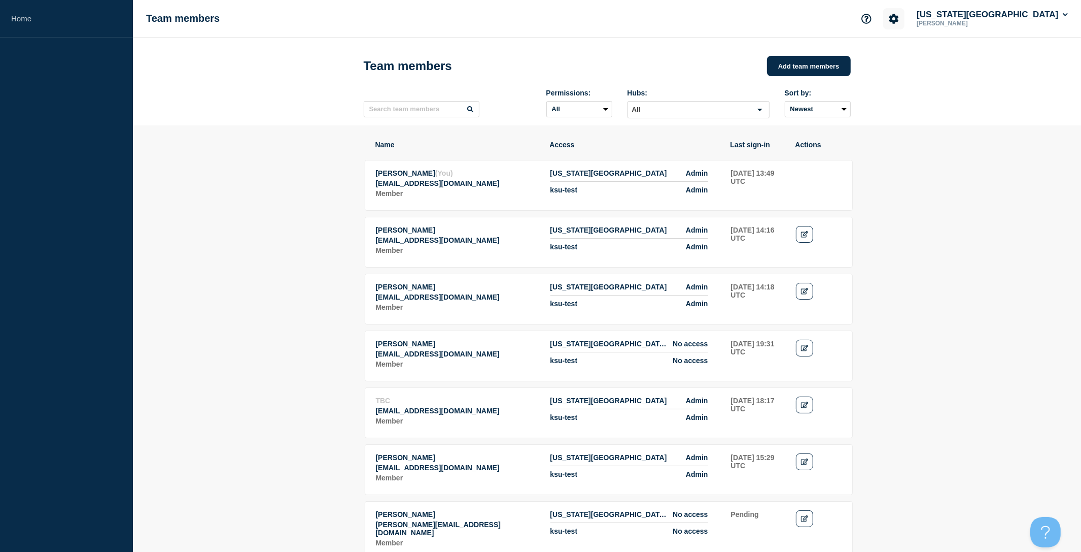
click at [899, 14] on icon "Account settings" at bounding box center [895, 19] width 10 height 10
click at [928, 59] on link "Team Members" at bounding box center [942, 59] width 52 height 9
click at [58, 16] on link "Home" at bounding box center [66, 19] width 133 height 38
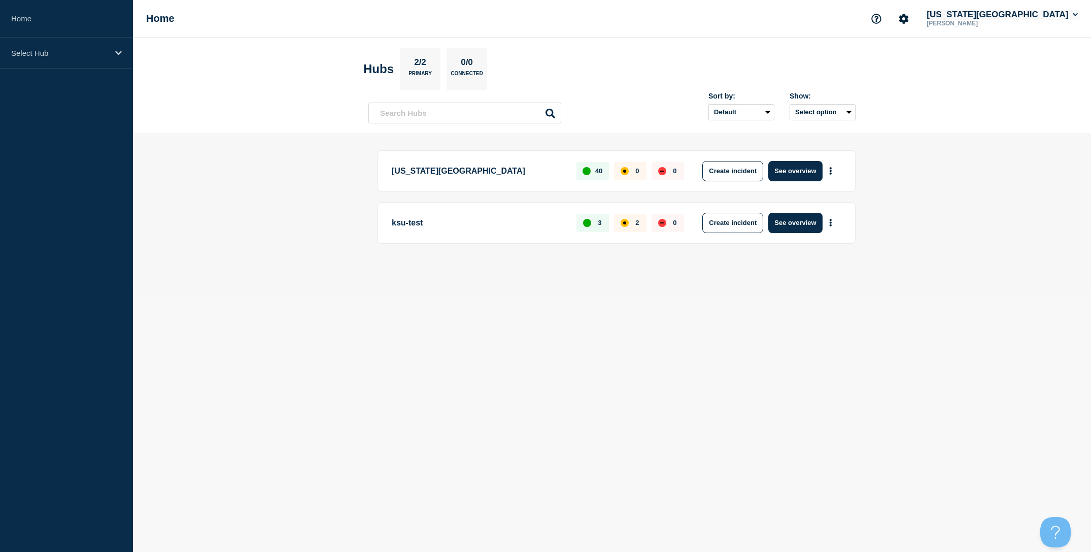
click at [1036, 19] on button "[US_STATE][GEOGRAPHIC_DATA]" at bounding box center [1002, 15] width 155 height 10
click at [927, 93] on header "Hubs 2/2 Primary 0/0 Connected Sort by: Default Last added Last updated Most ac…" at bounding box center [612, 86] width 958 height 96
click at [257, 216] on main "[US_STATE] State University 40 0 0 Create incident See overview ksu-test 3 2 0 …" at bounding box center [612, 214] width 958 height 160
